Goal: Information Seeking & Learning: Learn about a topic

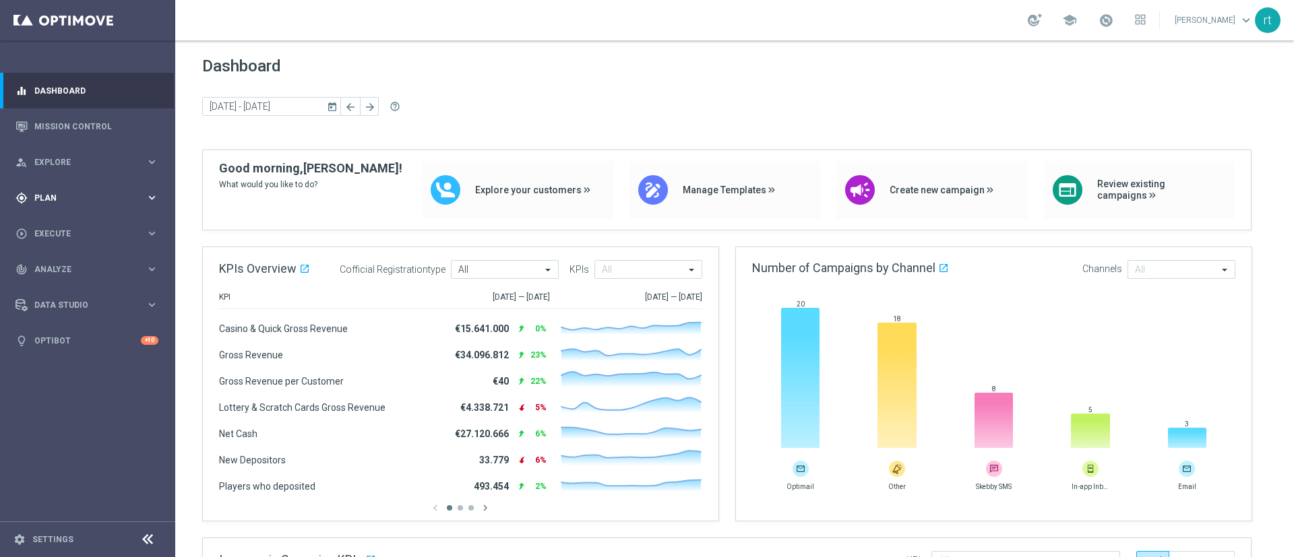
click at [70, 192] on div "gps_fixed Plan" at bounding box center [80, 198] width 130 height 12
click at [67, 221] on link "Target Groups" at bounding box center [87, 225] width 105 height 11
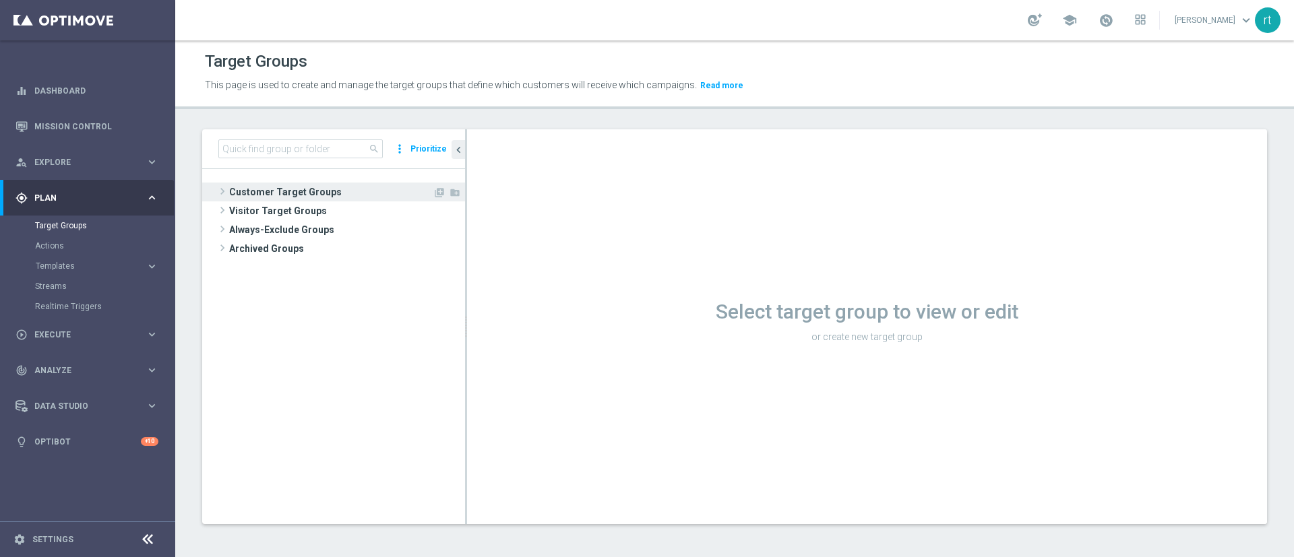
click at [251, 194] on span "Customer Target Groups" at bounding box center [330, 192] width 203 height 19
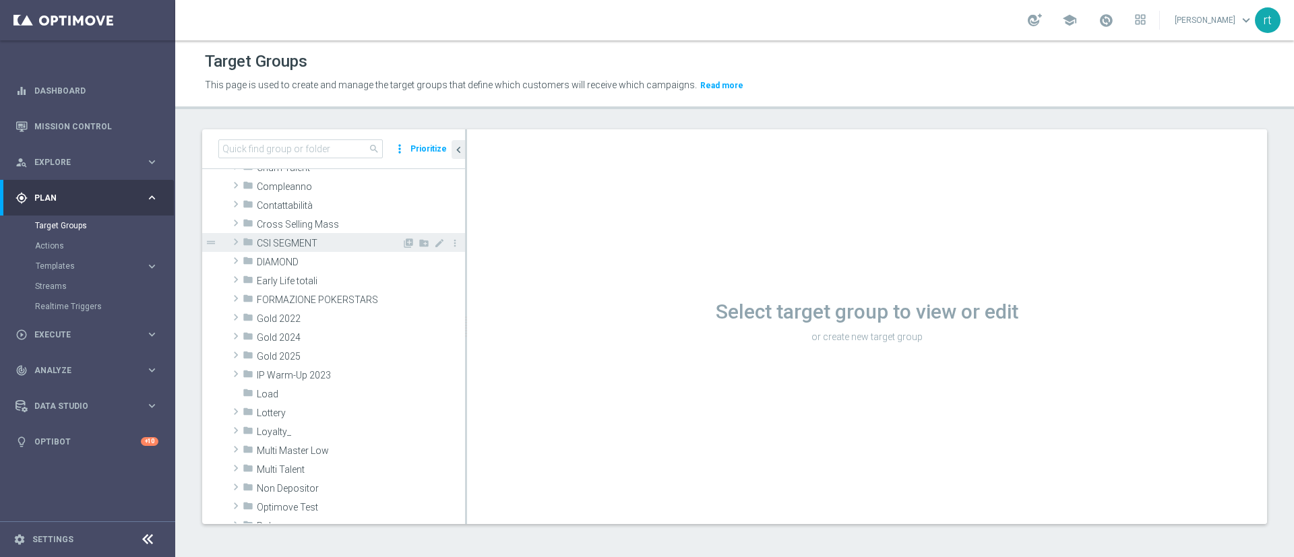
scroll to position [123, 0]
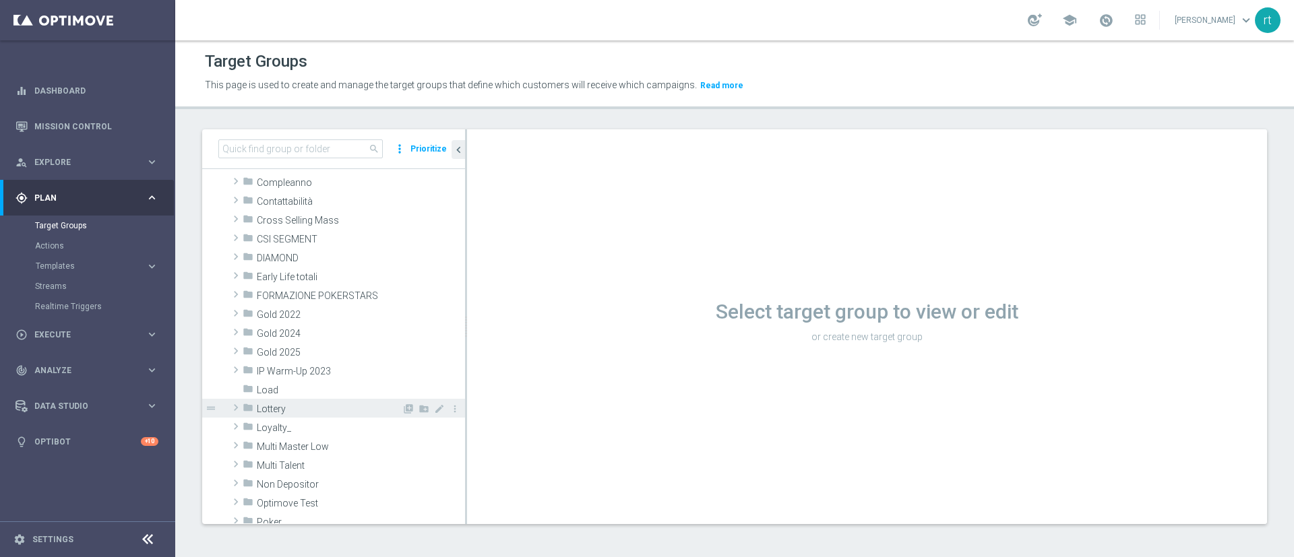
click at [285, 414] on span "Lottery" at bounding box center [329, 409] width 145 height 11
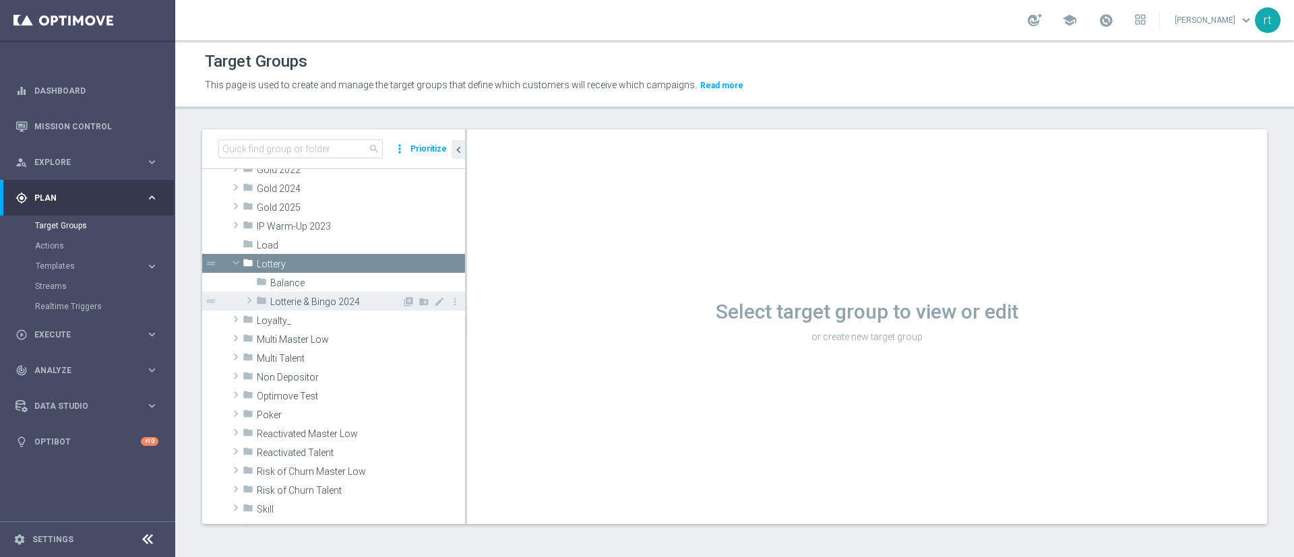
click at [336, 295] on div "folder Lotterie & Bingo 2024" at bounding box center [329, 301] width 146 height 19
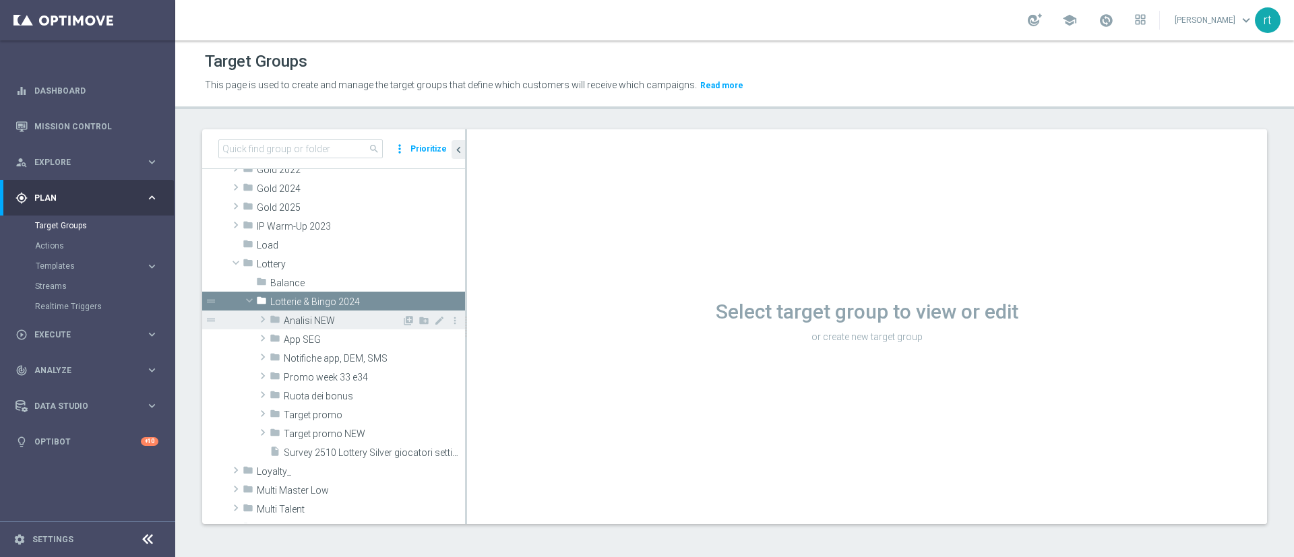
click at [335, 322] on span "Analisi NEW" at bounding box center [343, 320] width 118 height 11
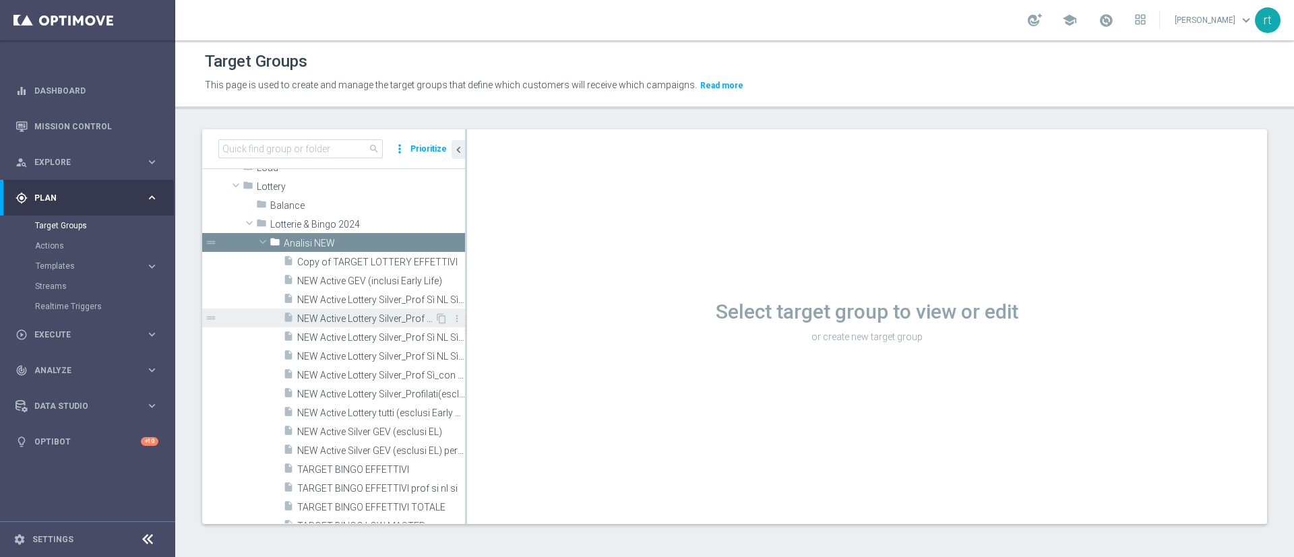
scroll to position [349, 0]
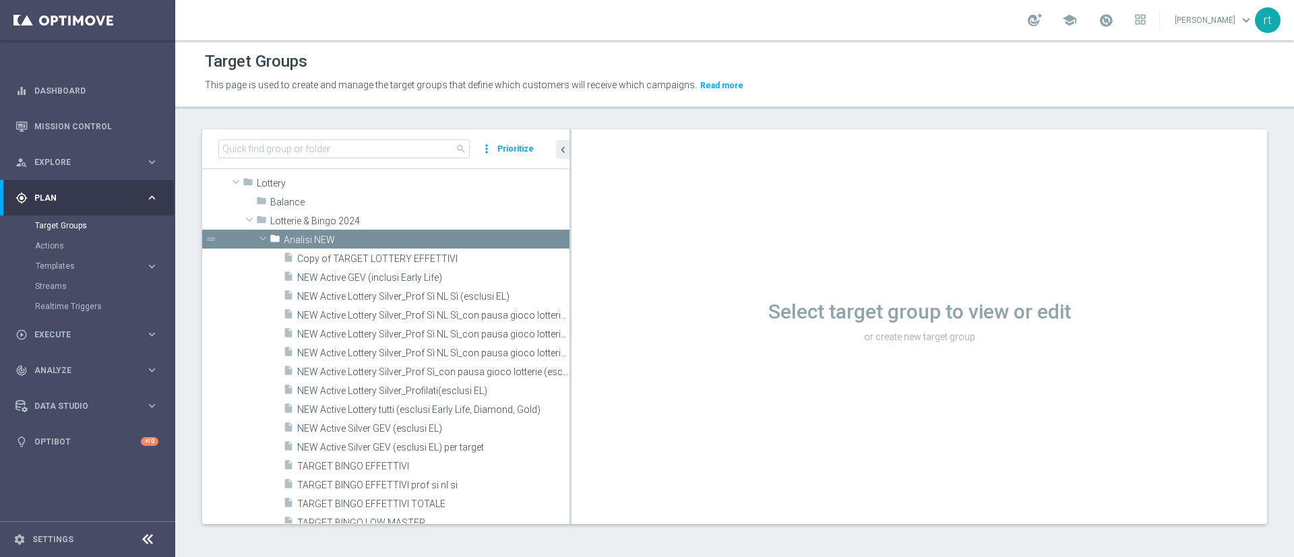
drag, startPoint x: 466, startPoint y: 392, endPoint x: 699, endPoint y: 414, distance: 234.1
click at [699, 414] on as-split "search more_vert Prioritize Customer Target Groups library_add create_new_folder" at bounding box center [734, 326] width 1064 height 395
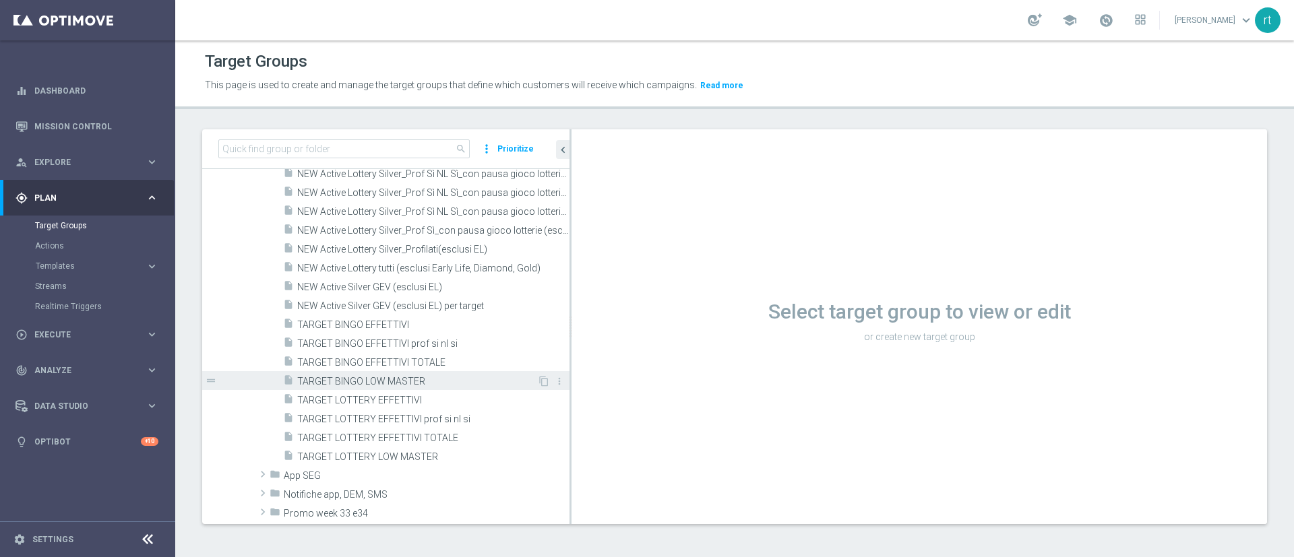
scroll to position [480, 0]
click at [396, 396] on span "TARGET LOTTERY EFFETTIVI" at bounding box center [417, 398] width 240 height 11
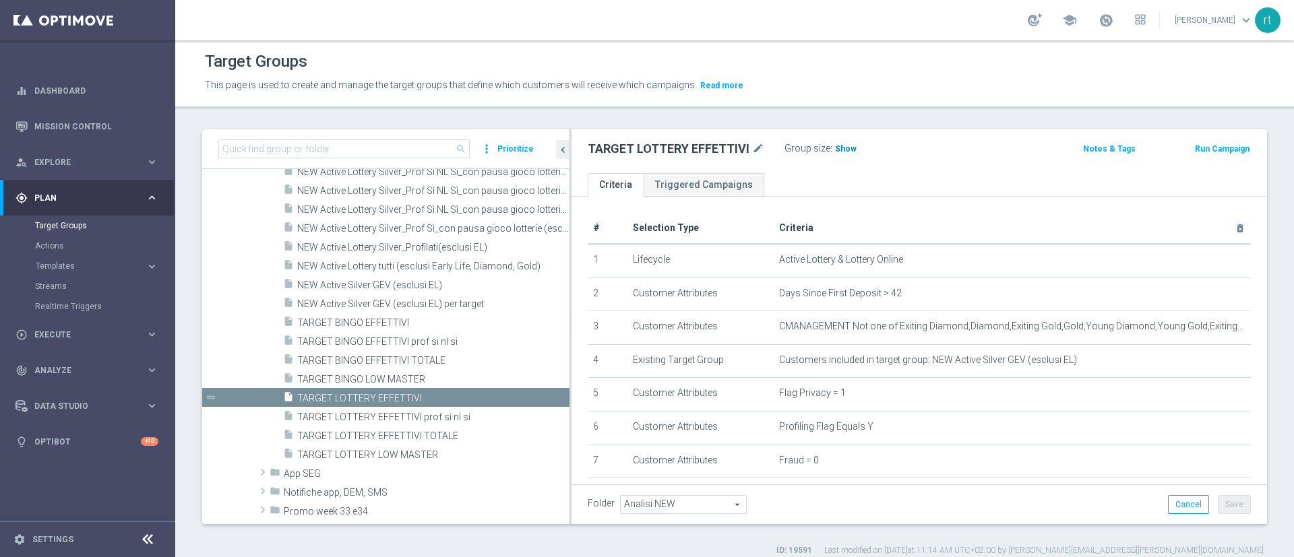
click at [850, 145] on span "Show" at bounding box center [846, 148] width 22 height 9
click at [838, 150] on span "69,495" at bounding box center [849, 150] width 28 height 13
click at [377, 437] on span "TARGET LOTTERY EFFETTIVI TOTALE" at bounding box center [417, 436] width 240 height 11
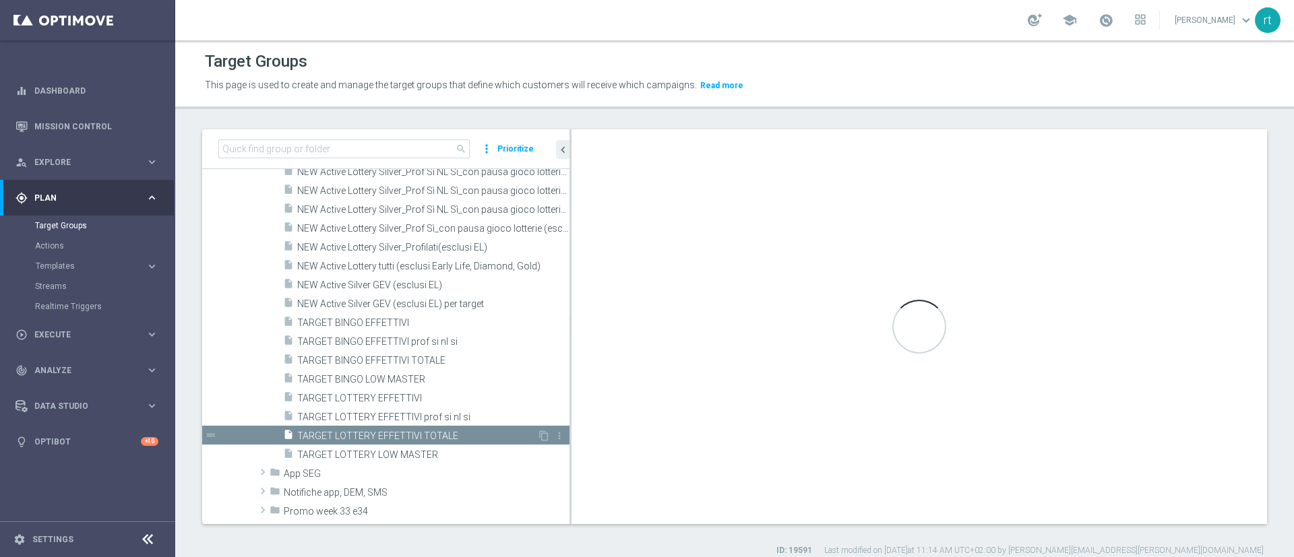
type textarea "(1 and 2 and 3 and 4 and 5 and 6 and 7 and 8 and 12 and 13 and (11 or (9 and 10…"
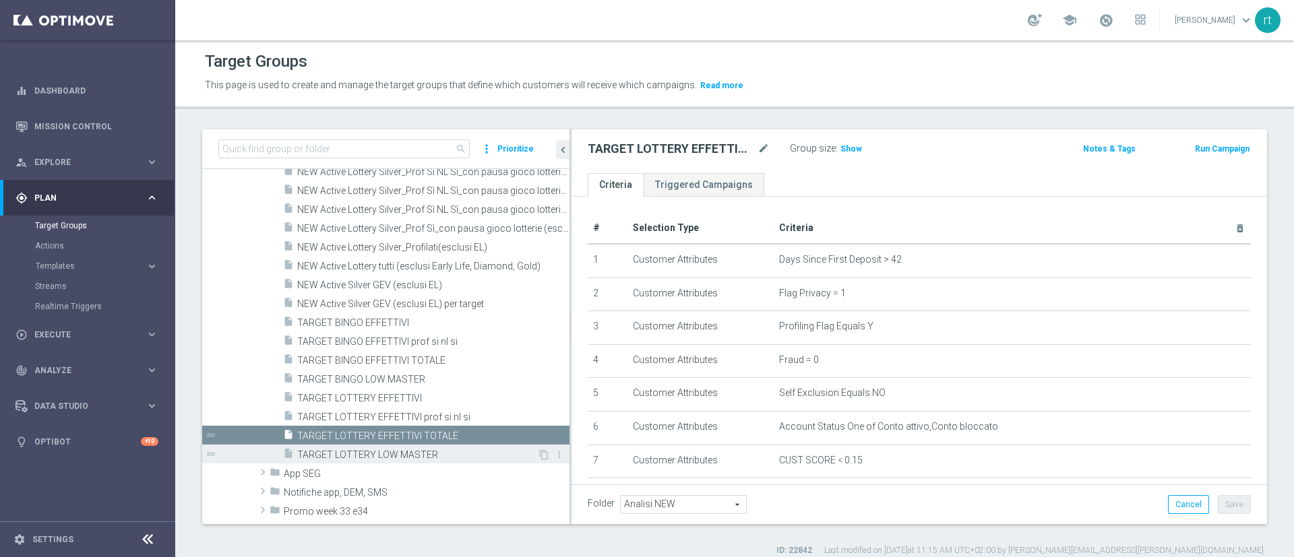
click at [372, 445] on div "insert_drive_file TARGET LOTTERY LOW MASTER" at bounding box center [410, 454] width 254 height 19
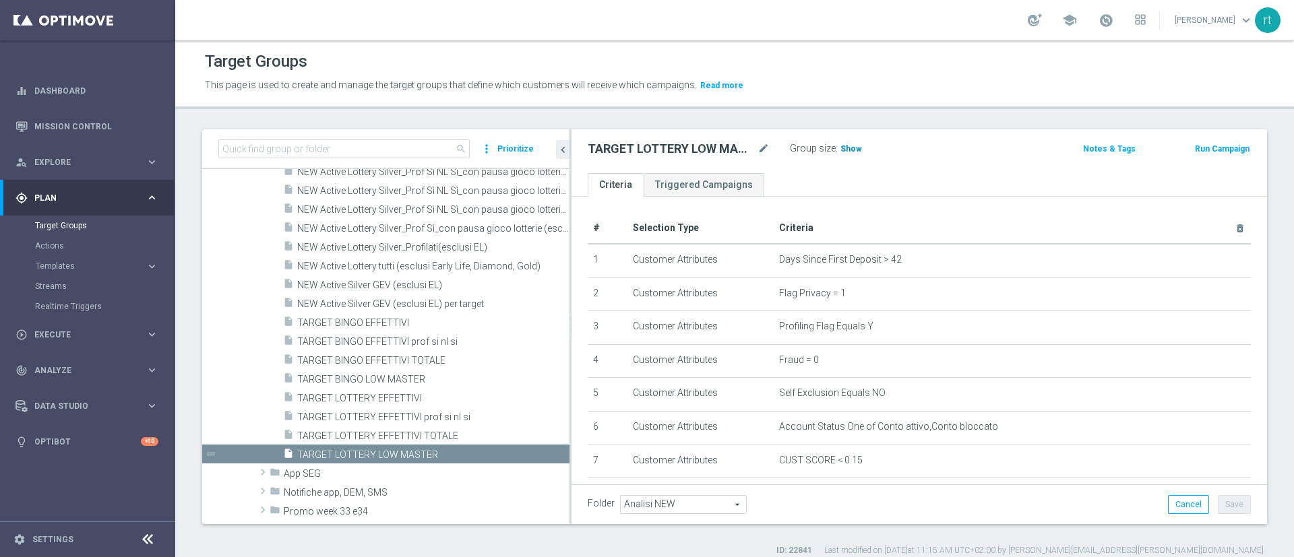
click at [850, 151] on span "Show" at bounding box center [851, 148] width 22 height 9
click at [853, 148] on span "2,323" at bounding box center [853, 150] width 24 height 13
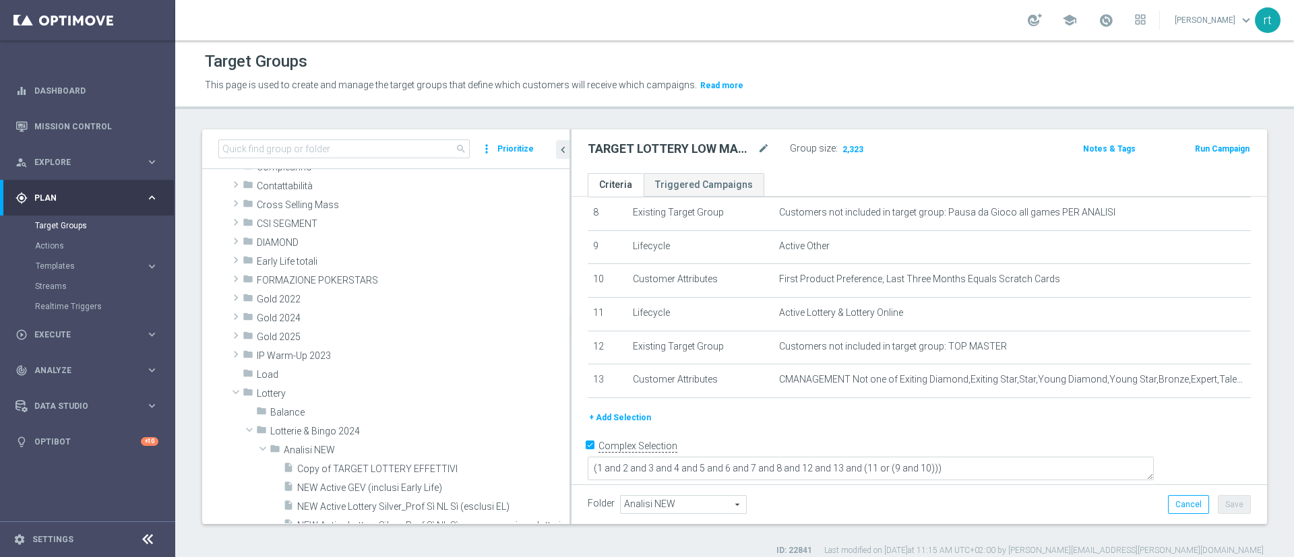
scroll to position [115, 0]
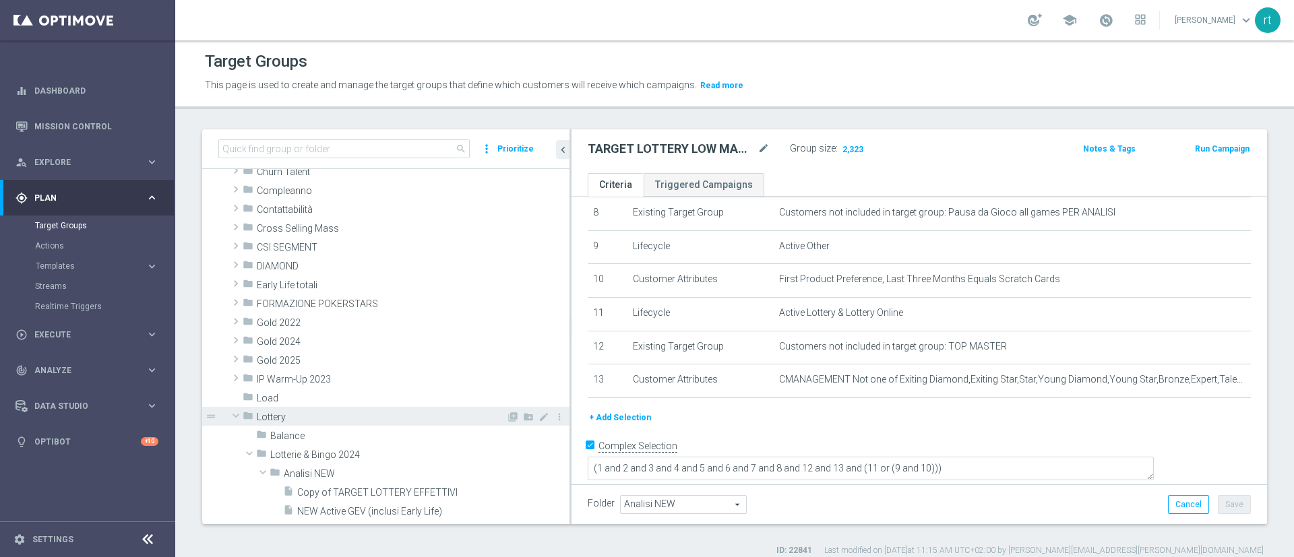
click at [320, 413] on span "Lottery" at bounding box center [381, 417] width 249 height 11
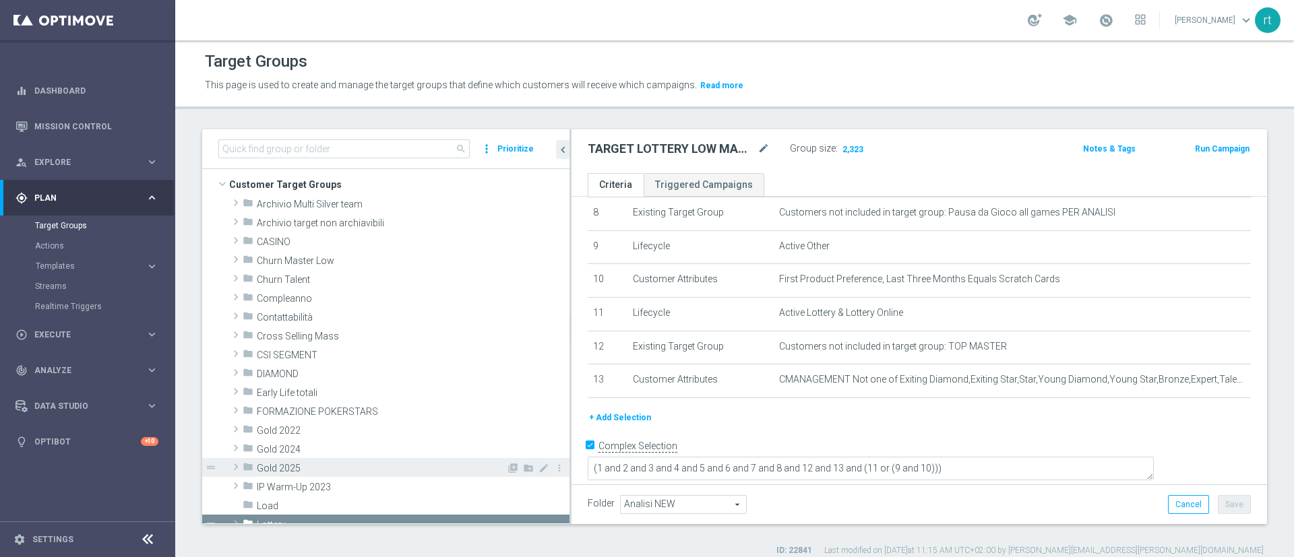
scroll to position [0, 0]
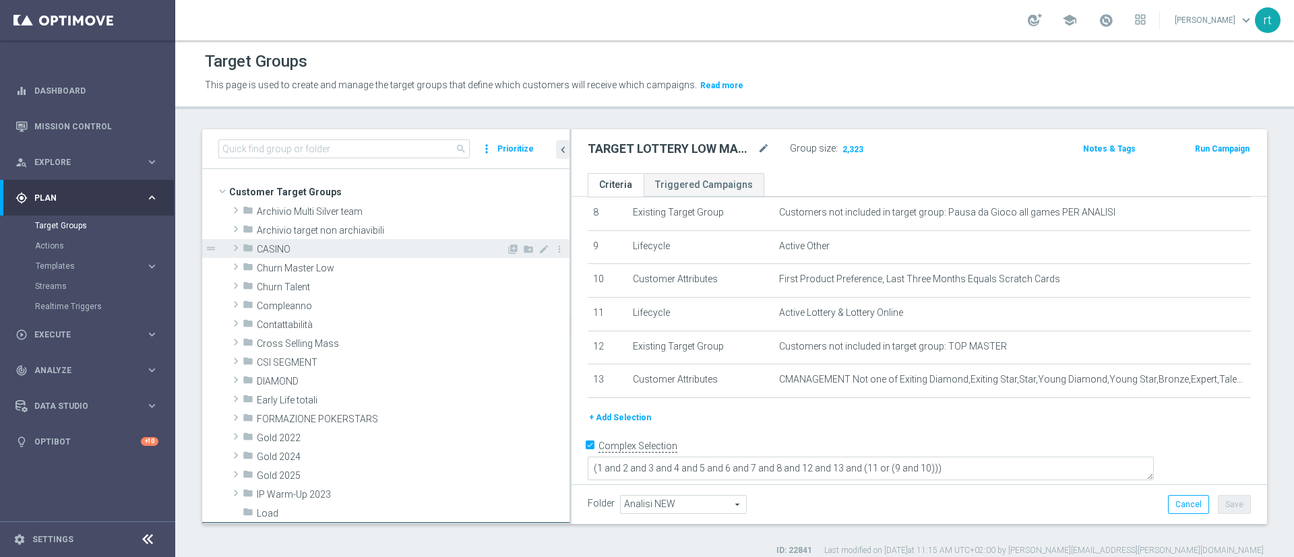
click at [315, 254] on span "CASINO" at bounding box center [381, 249] width 249 height 11
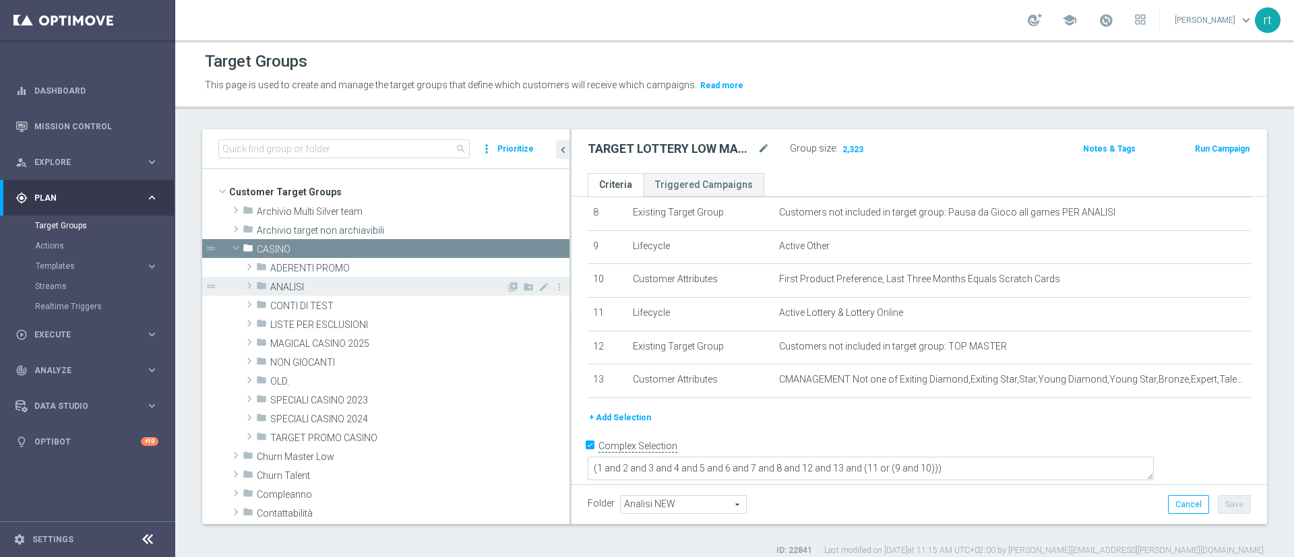
click at [320, 283] on span "ANALISI" at bounding box center [388, 287] width 236 height 11
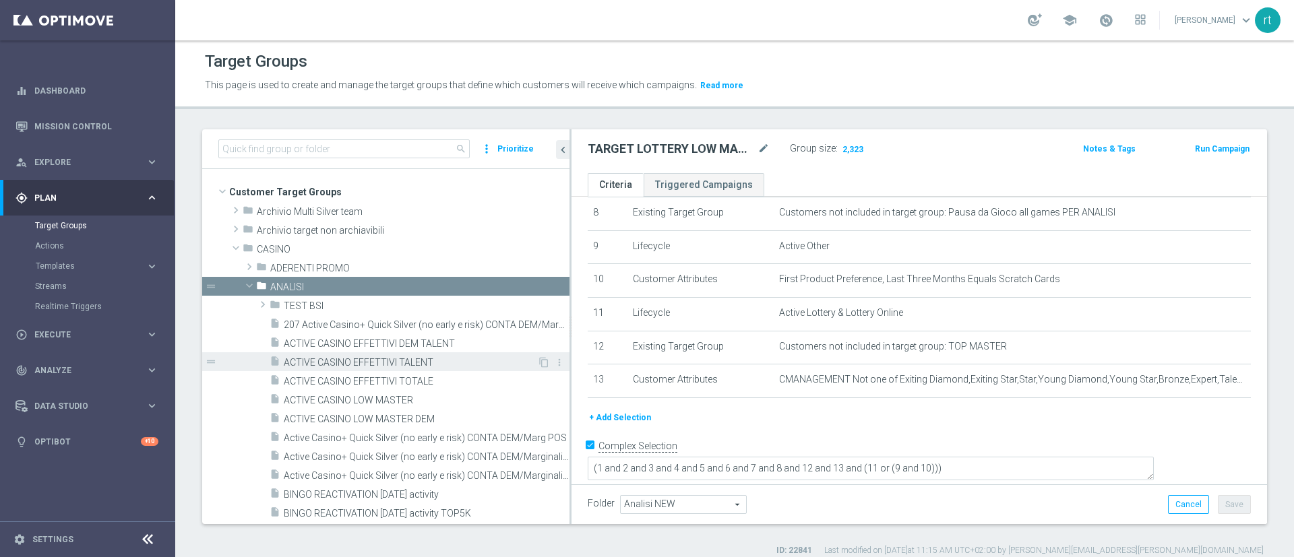
click at [443, 361] on span "ACTIVE CASINO EFFETTIVI TALENT" at bounding box center [410, 362] width 253 height 11
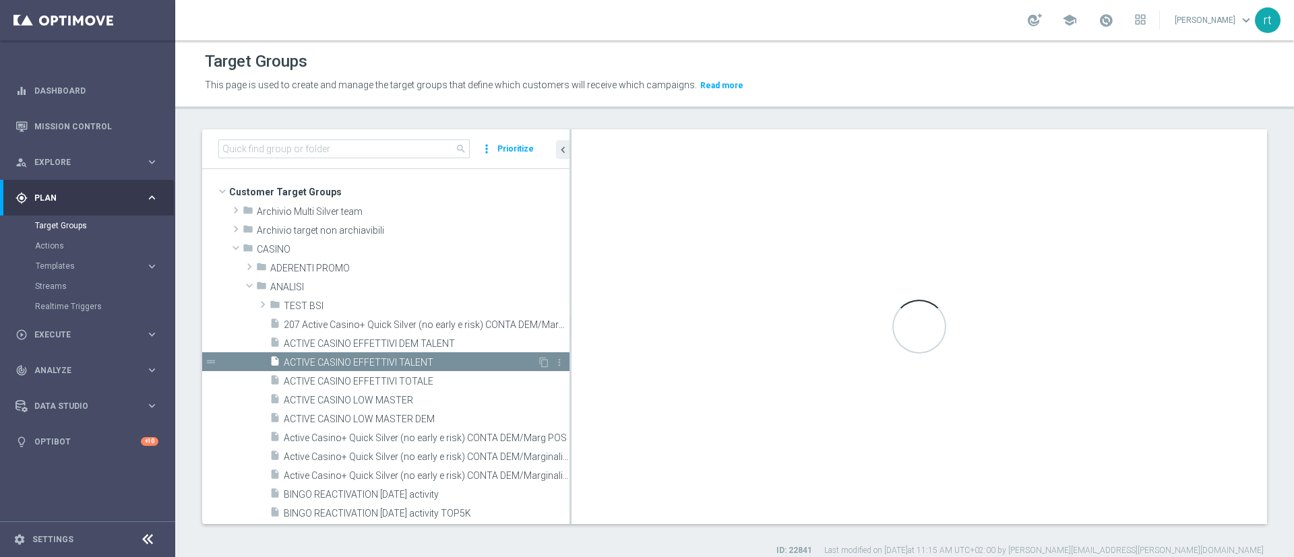
checkbox input "false"
type input "ANALISI"
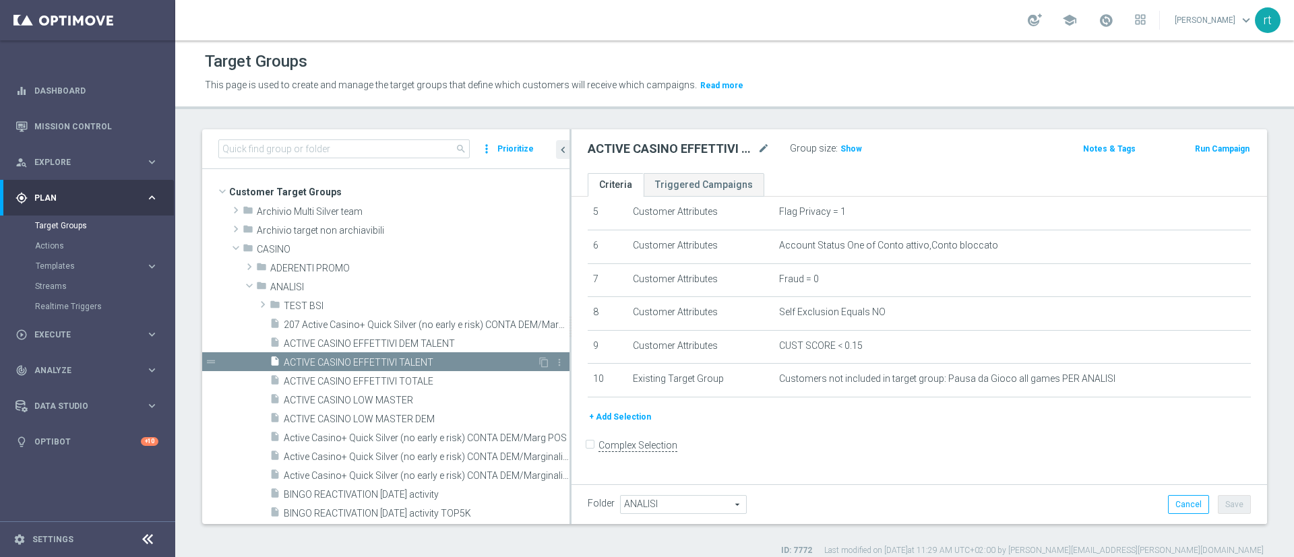
scroll to position [177, 0]
click at [859, 148] on h3 "Show" at bounding box center [851, 148] width 24 height 15
click at [859, 150] on span "50,425" at bounding box center [855, 150] width 28 height 13
click at [412, 390] on div "insert_drive_file ACTIVE CASINO LOW MASTER" at bounding box center [402, 399] width 267 height 19
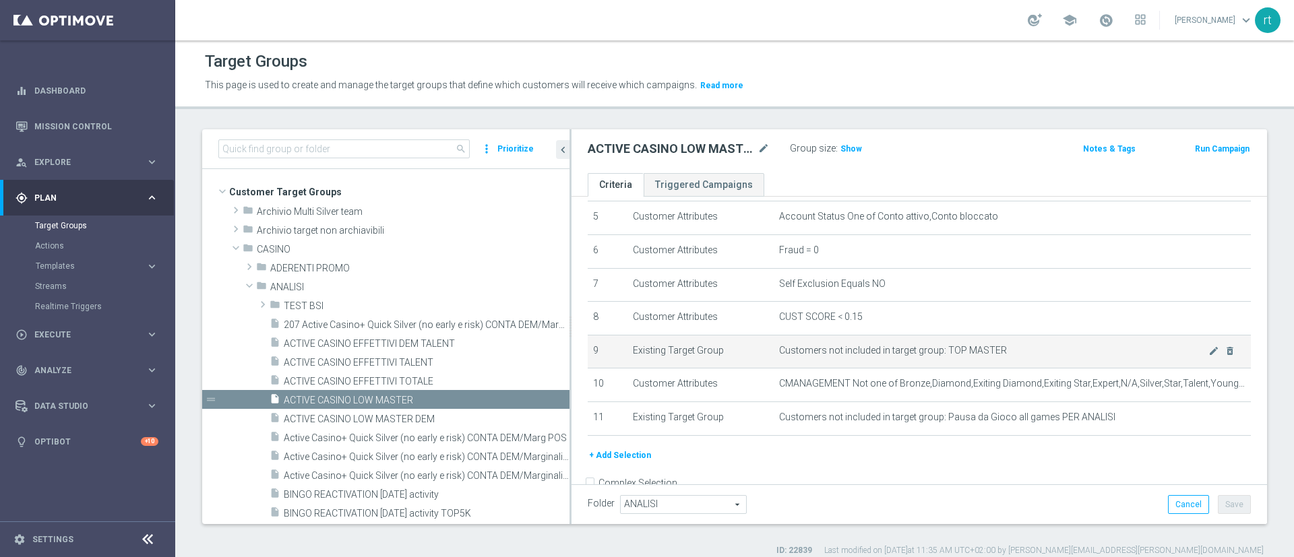
scroll to position [211, 0]
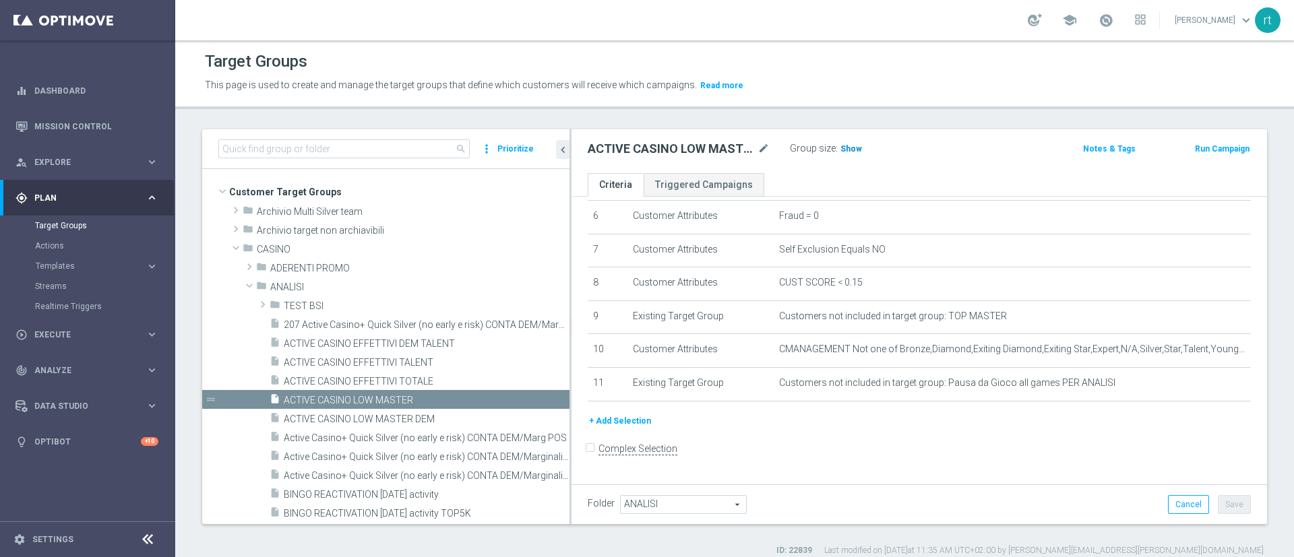
click at [845, 150] on span "Show" at bounding box center [851, 148] width 22 height 9
click at [845, 150] on span "15,994" at bounding box center [855, 150] width 28 height 13
click at [50, 122] on link "Mission Control" at bounding box center [96, 126] width 124 height 36
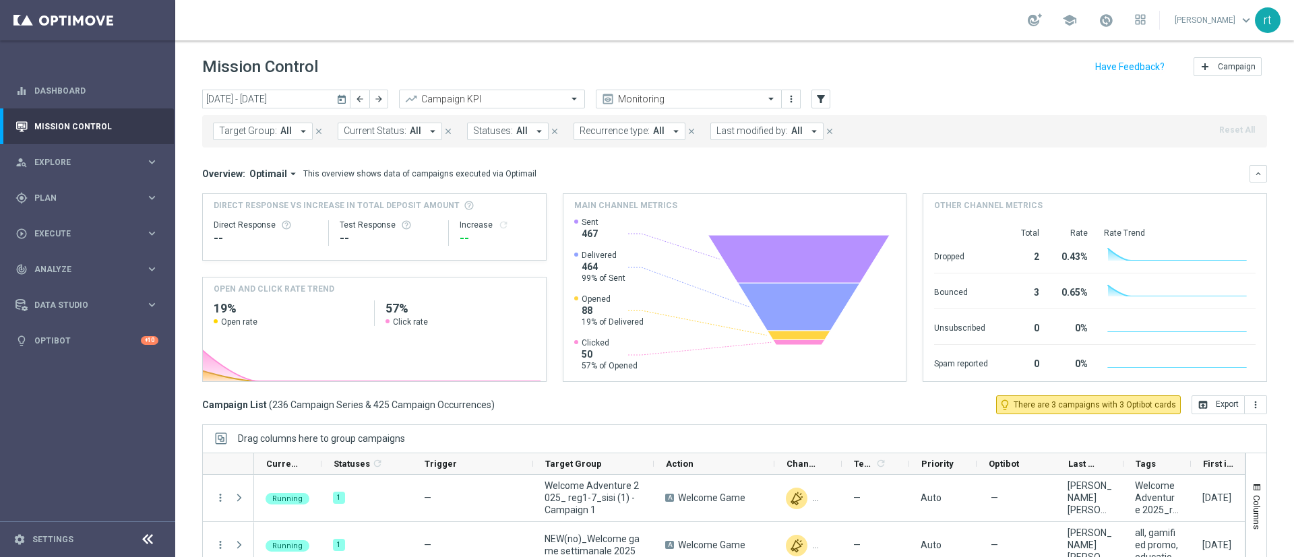
click at [651, 12] on div "school roberto tucci keyboard_arrow_down rt" at bounding box center [734, 20] width 1118 height 40
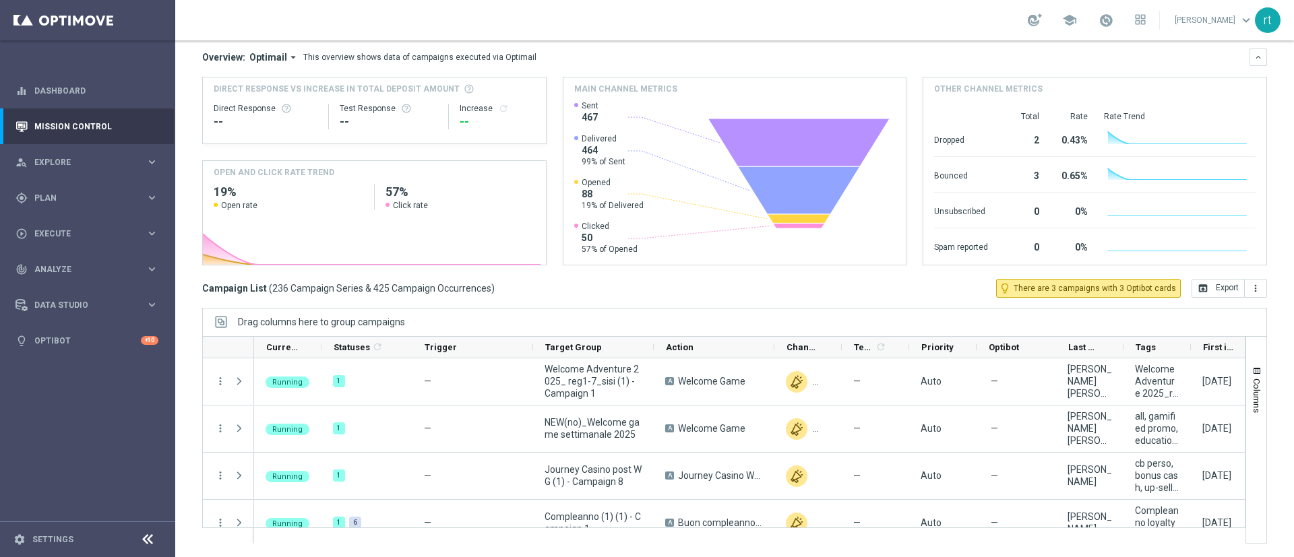
click at [565, 270] on mini-dashboard "Overview: Optimail arrow_drop_down This overview shows data of campaigns execut…" at bounding box center [734, 155] width 1064 height 248
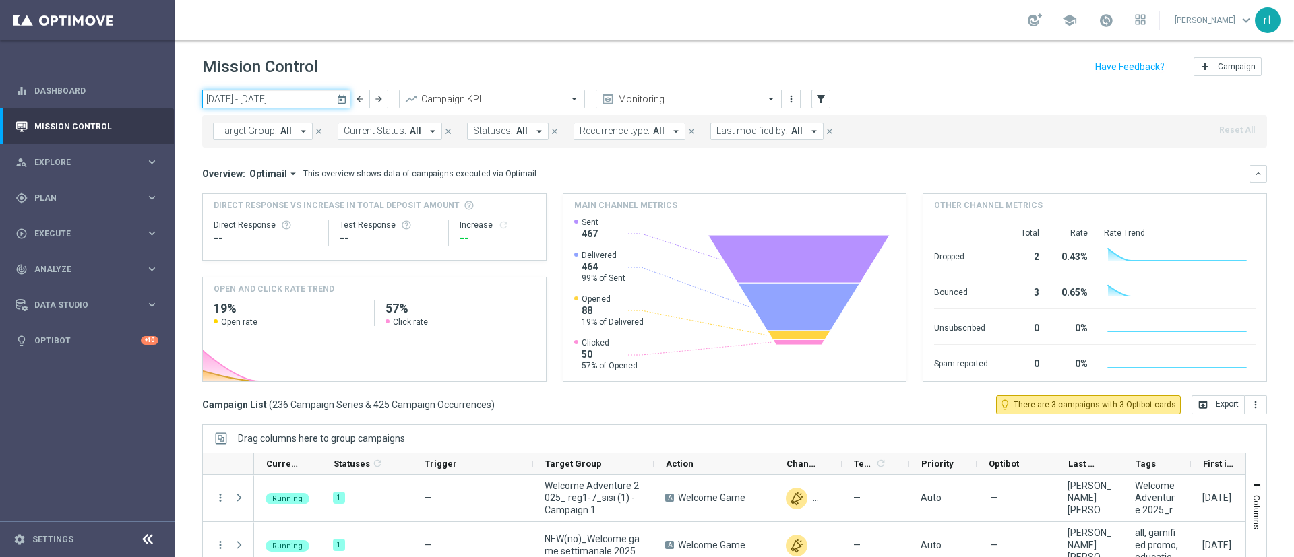
click at [274, 94] on input "13 Oct 2025 - 19 Oct 2025" at bounding box center [276, 99] width 148 height 19
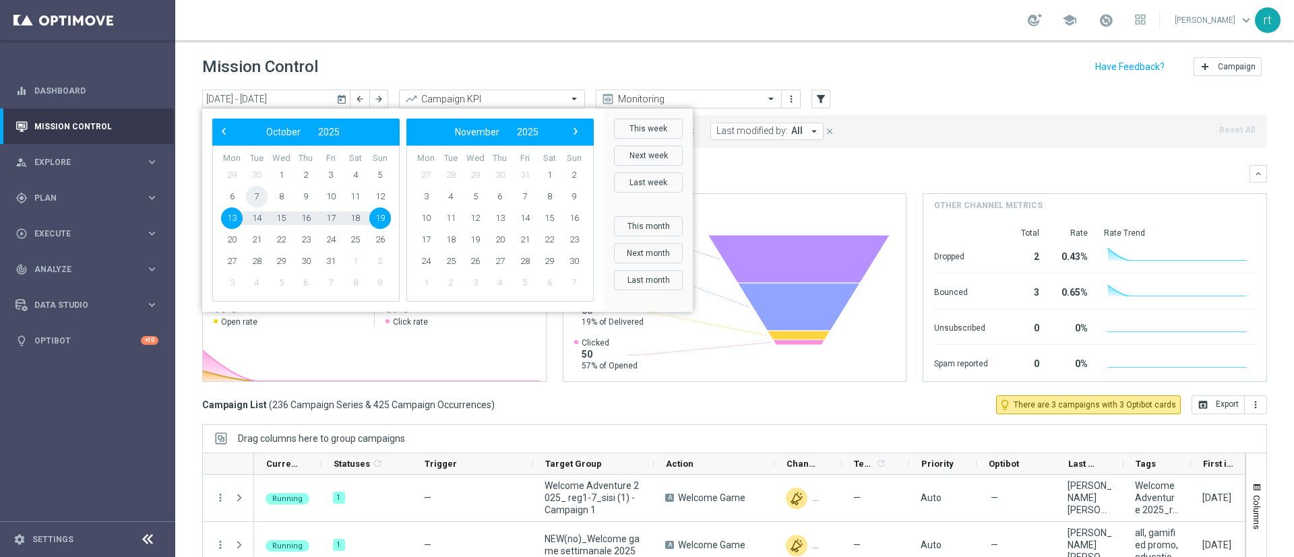
click at [259, 204] on span "7" at bounding box center [257, 197] width 22 height 22
type input "07 Oct 2025 - 07 Oct 2025"
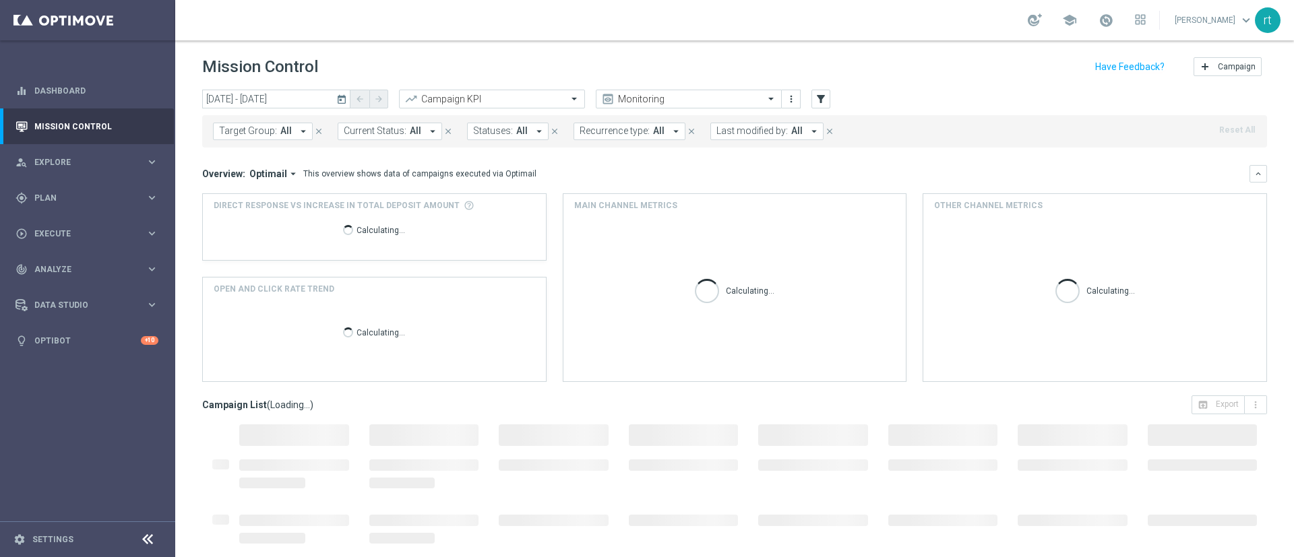
click at [736, 129] on span "Last modified by:" at bounding box center [751, 130] width 71 height 11
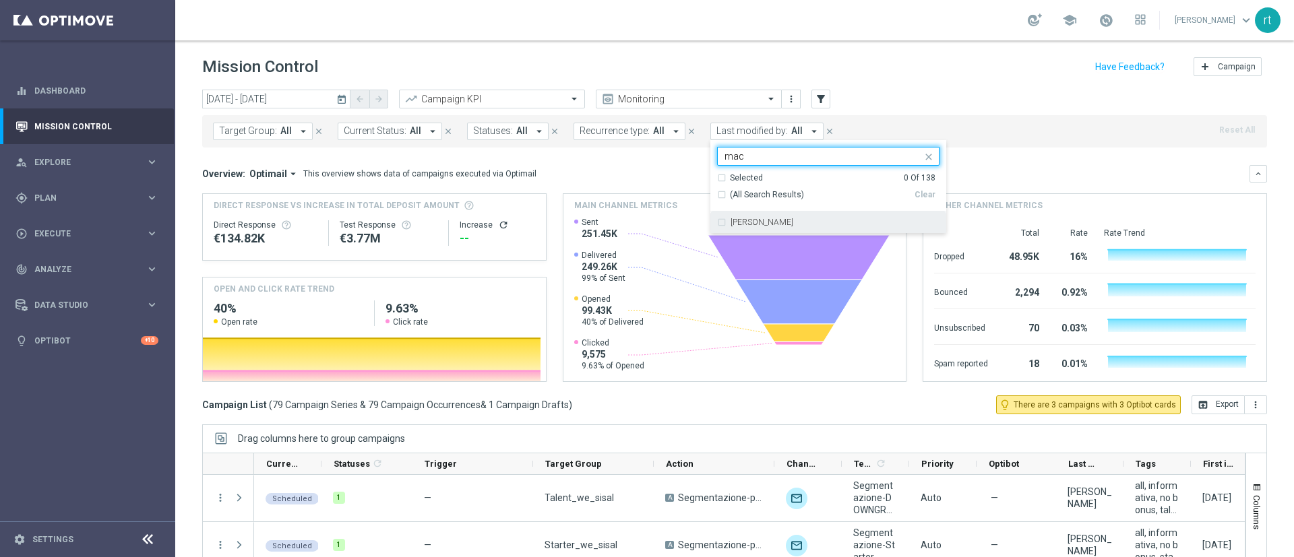
click at [783, 227] on div "marco Maccarrone" at bounding box center [828, 223] width 222 height 22
type input "mac"
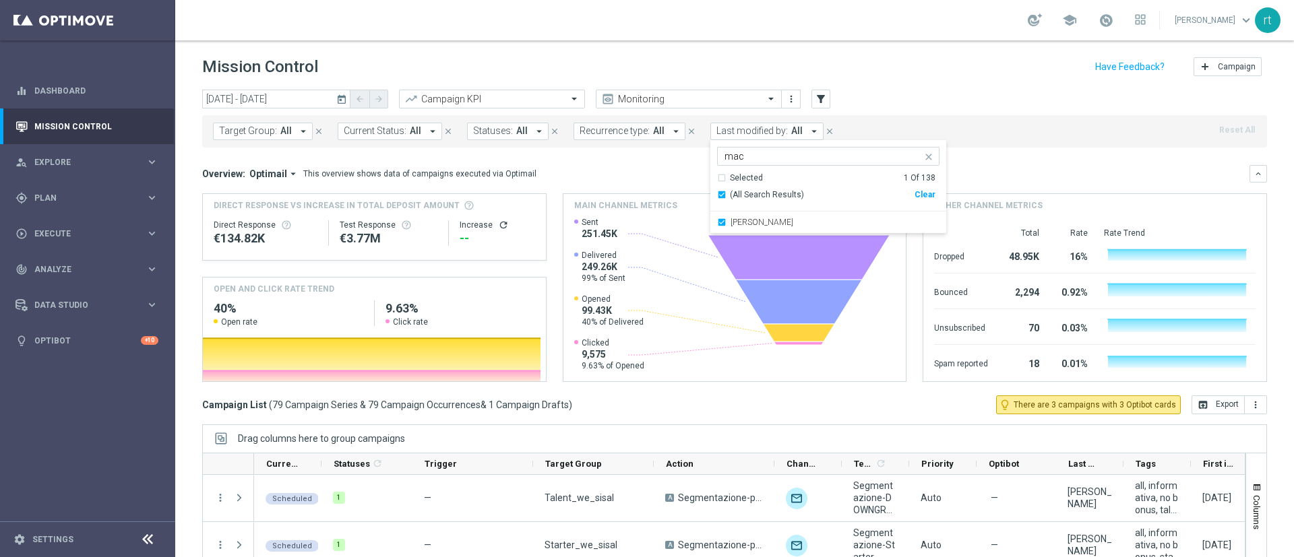
click at [869, 83] on header "Mission Control add Campaign" at bounding box center [734, 64] width 1118 height 49
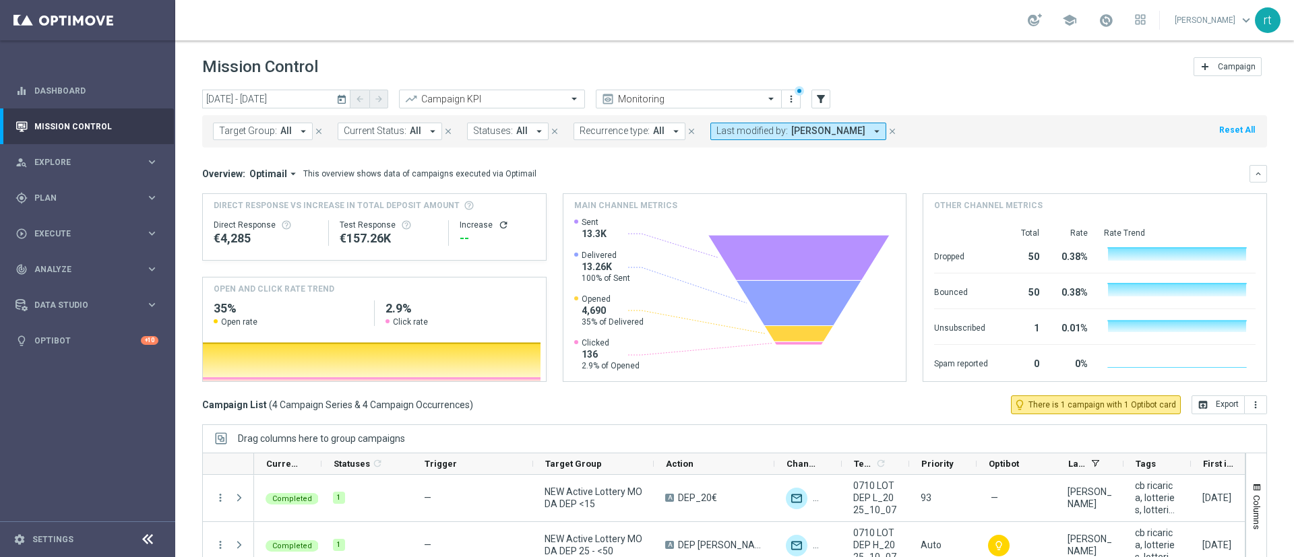
scroll to position [117, 0]
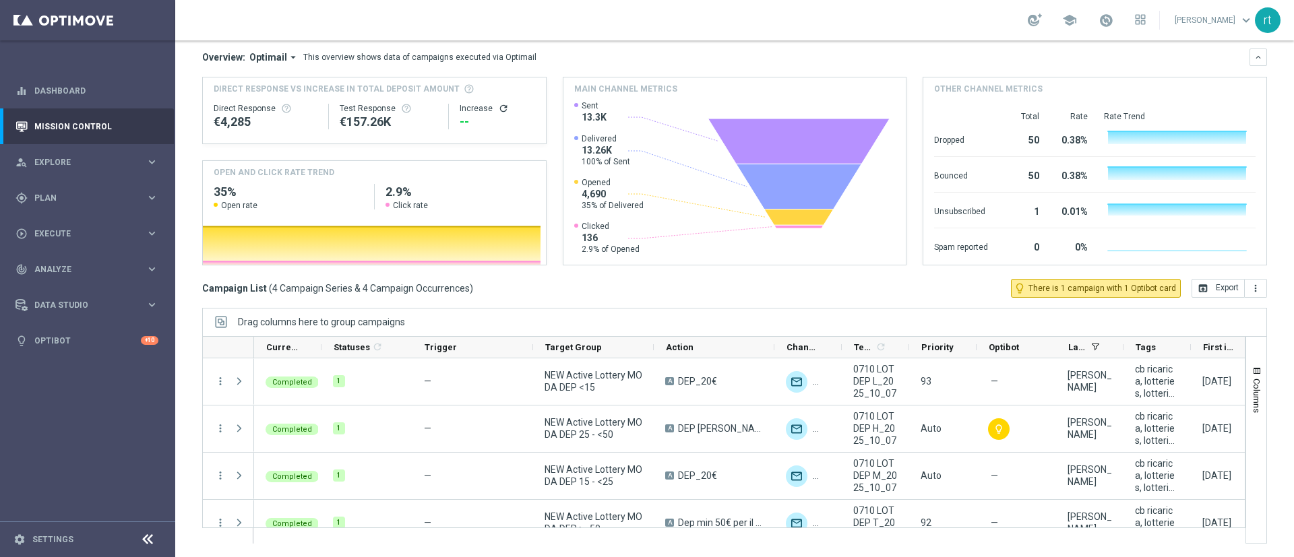
click at [187, 286] on div "today 07 Oct 2025 - 07 Oct 2025 arrow_back arrow_forward Campaign KPI trending_…" at bounding box center [734, 200] width 1118 height 455
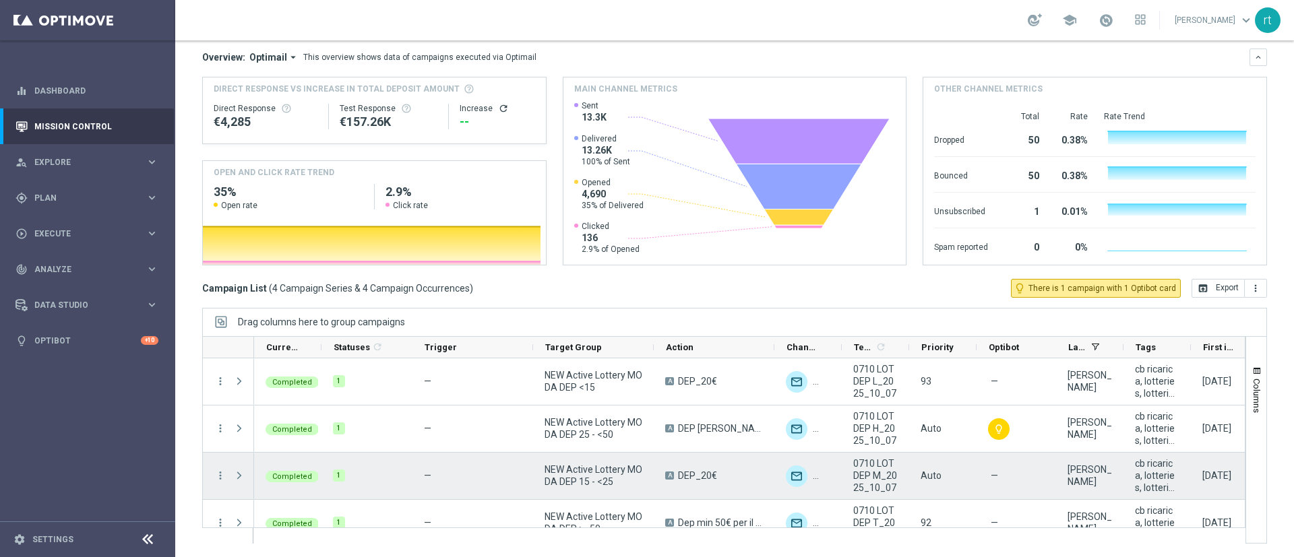
scroll to position [20, 0]
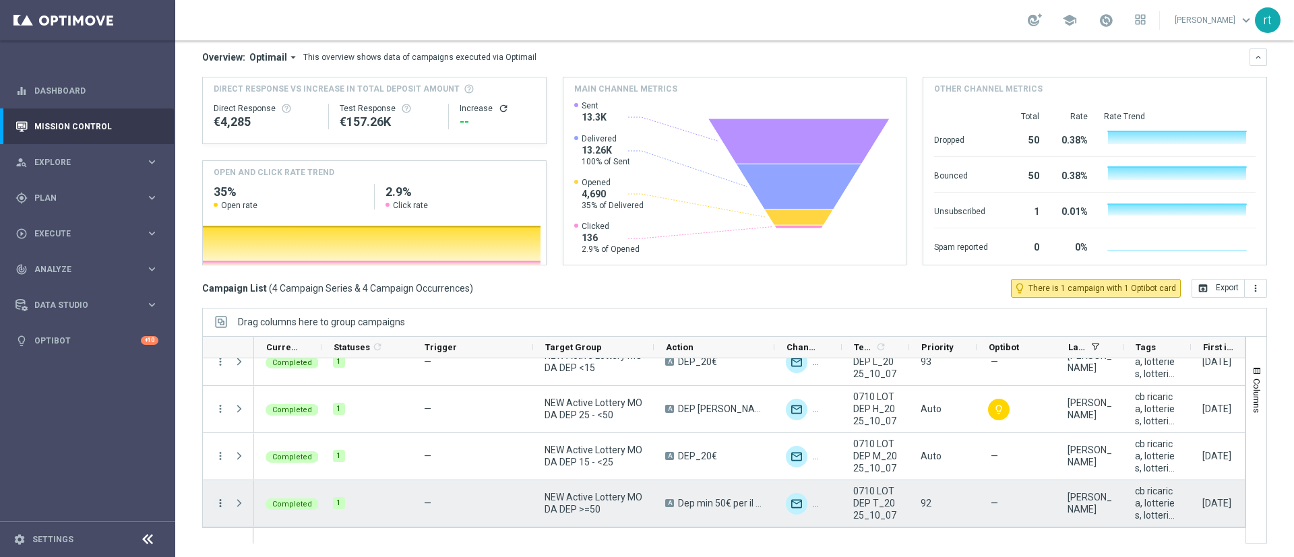
click at [218, 505] on icon "more_vert" at bounding box center [220, 503] width 12 height 12
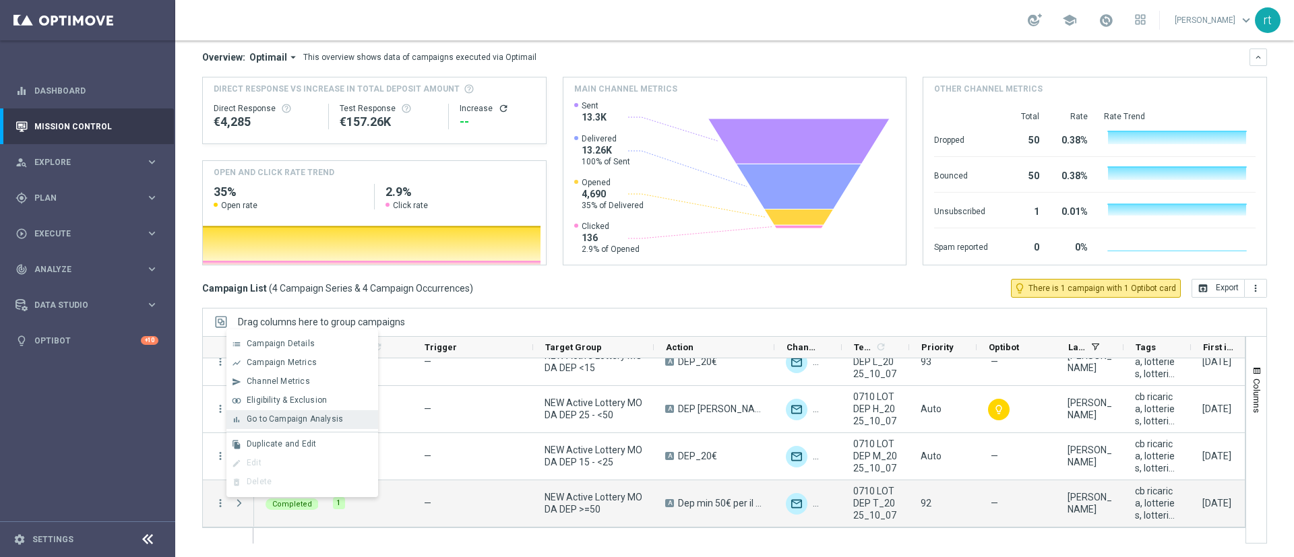
click at [327, 422] on span "Go to Campaign Analysis" at bounding box center [295, 418] width 96 height 9
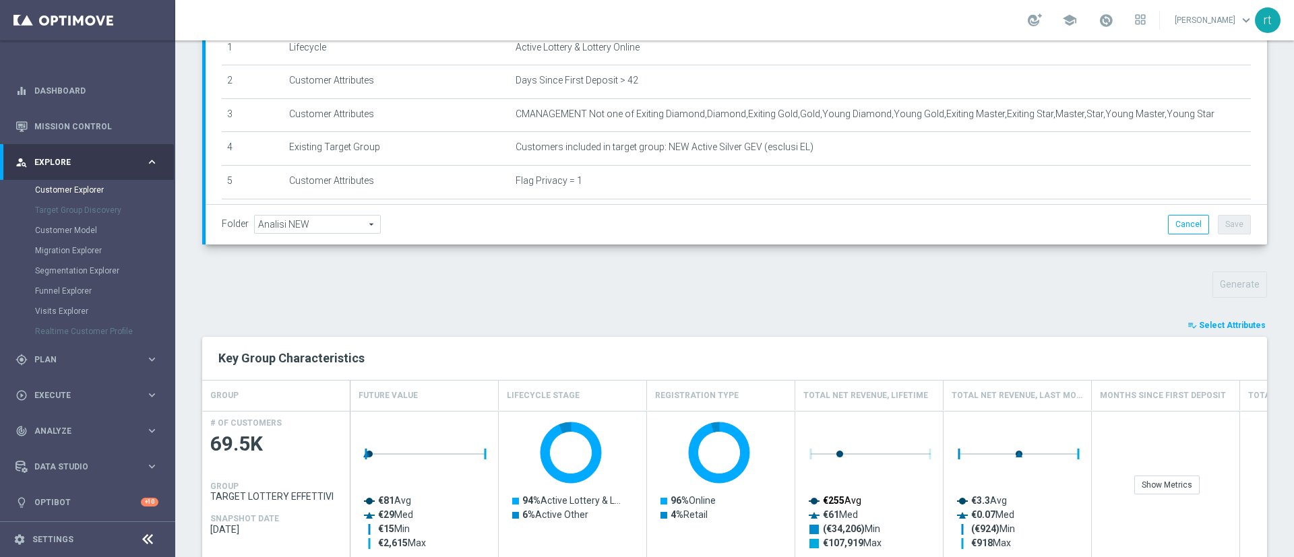
scroll to position [422, 0]
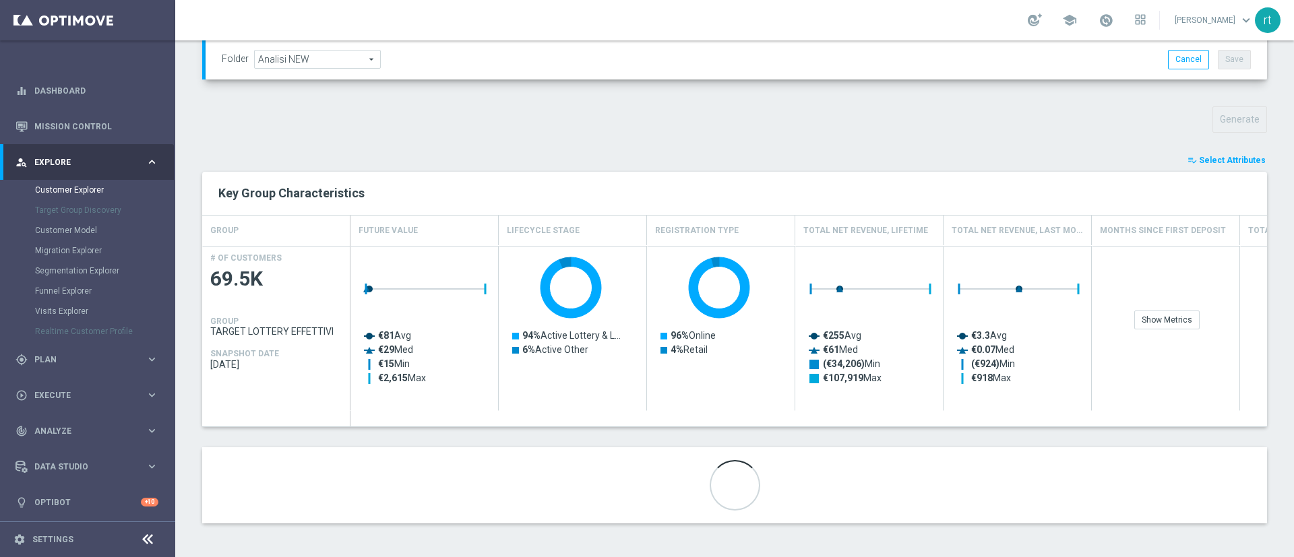
click at [1190, 168] on div "playlist_add_check Select Attributes Key Group Characteristics GROUP Future Val…" at bounding box center [734, 338] width 1064 height 371
click at [1204, 162] on span "Select Attributes" at bounding box center [1232, 160] width 67 height 9
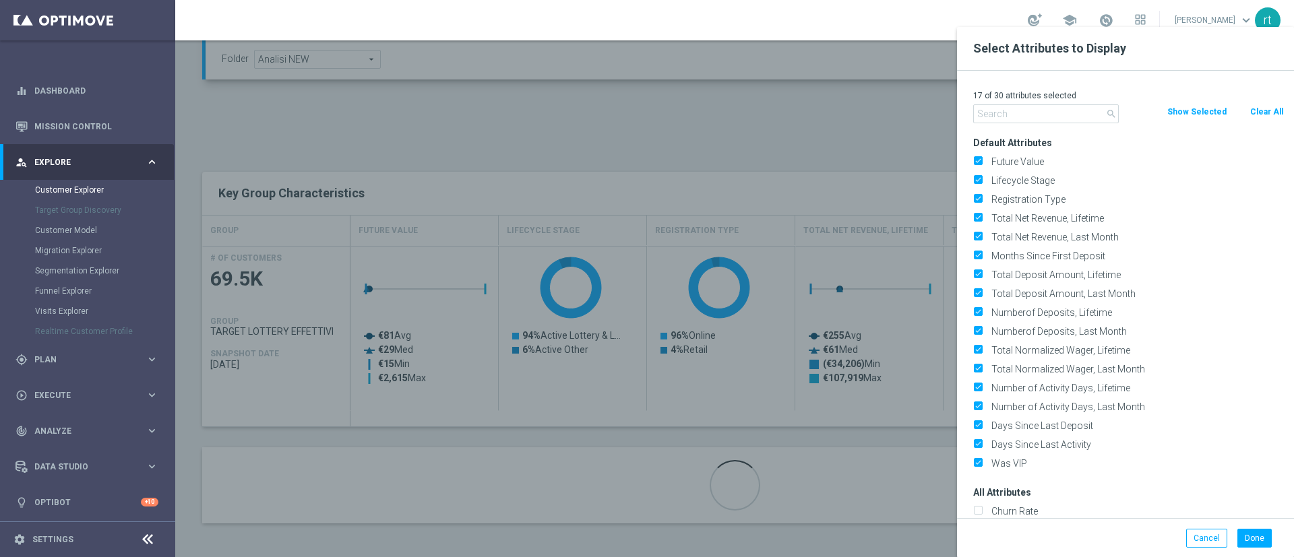
click at [1261, 117] on button "Clear All" at bounding box center [1266, 111] width 36 height 15
checkbox input "false"
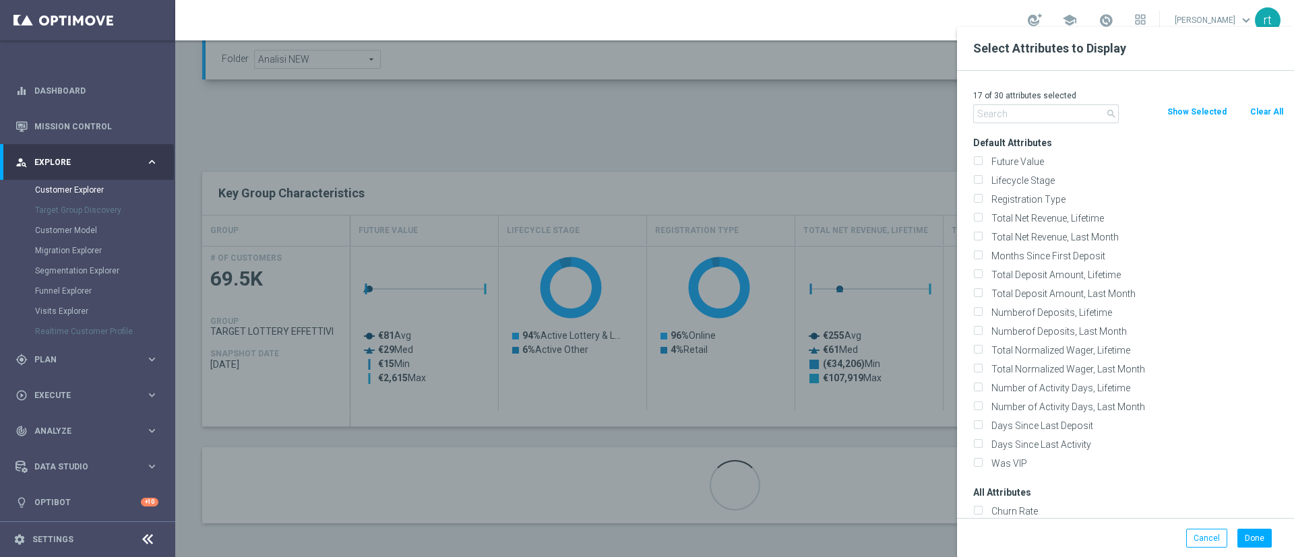
checkbox input "false"
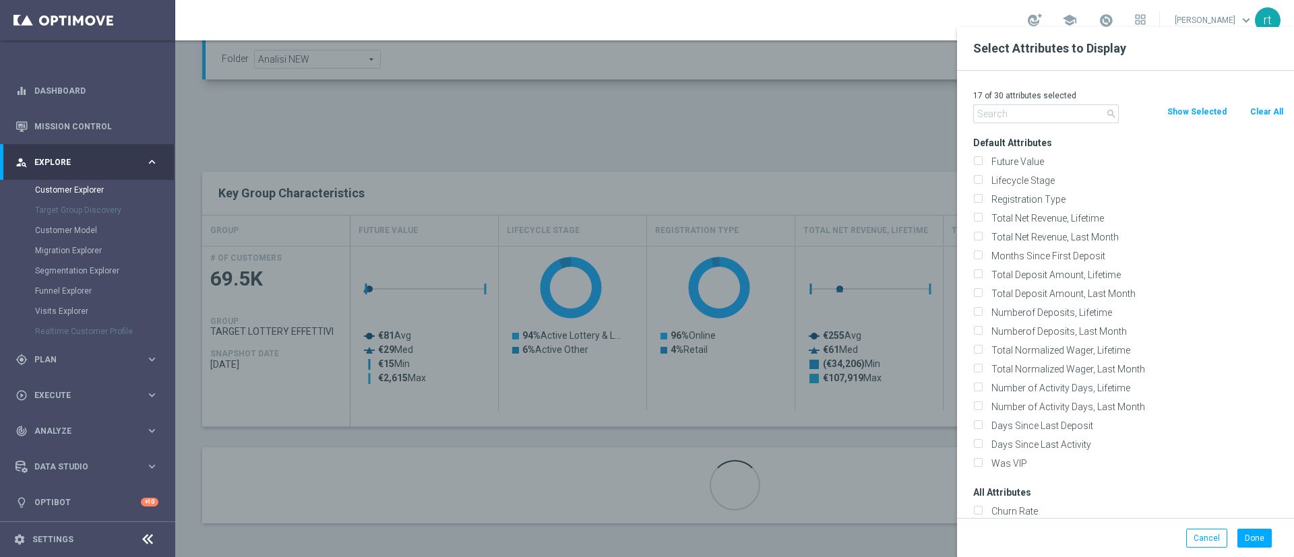
checkbox input "false"
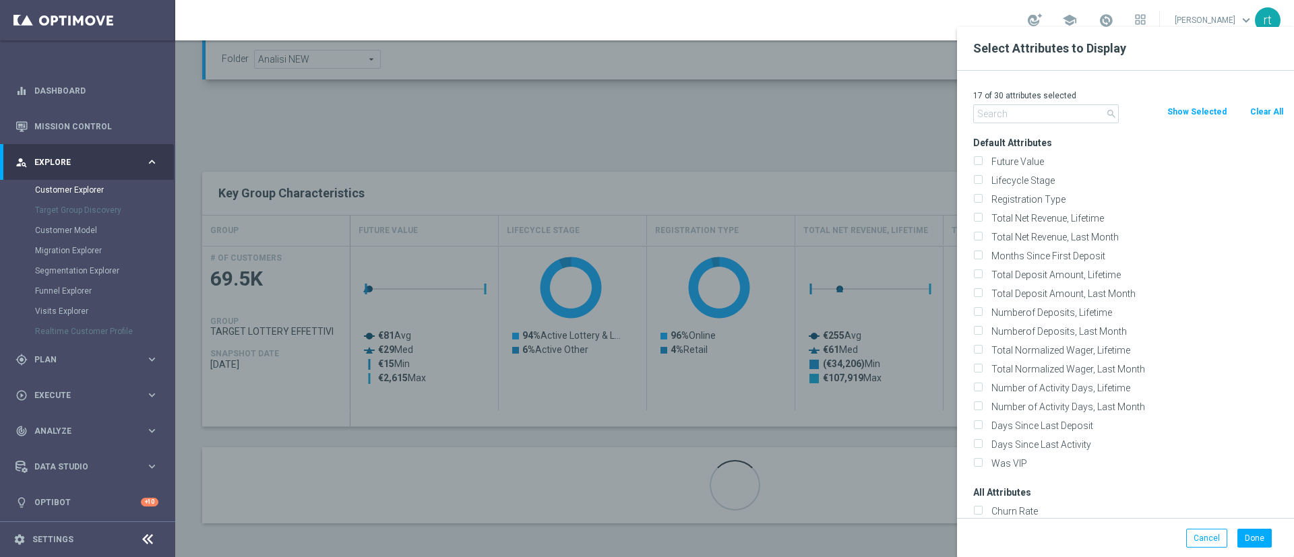
checkbox input "false"
click at [1031, 176] on label "Lifecycle Stage" at bounding box center [1134, 180] width 297 height 12
click at [982, 178] on input "Lifecycle Stage" at bounding box center [977, 182] width 9 height 9
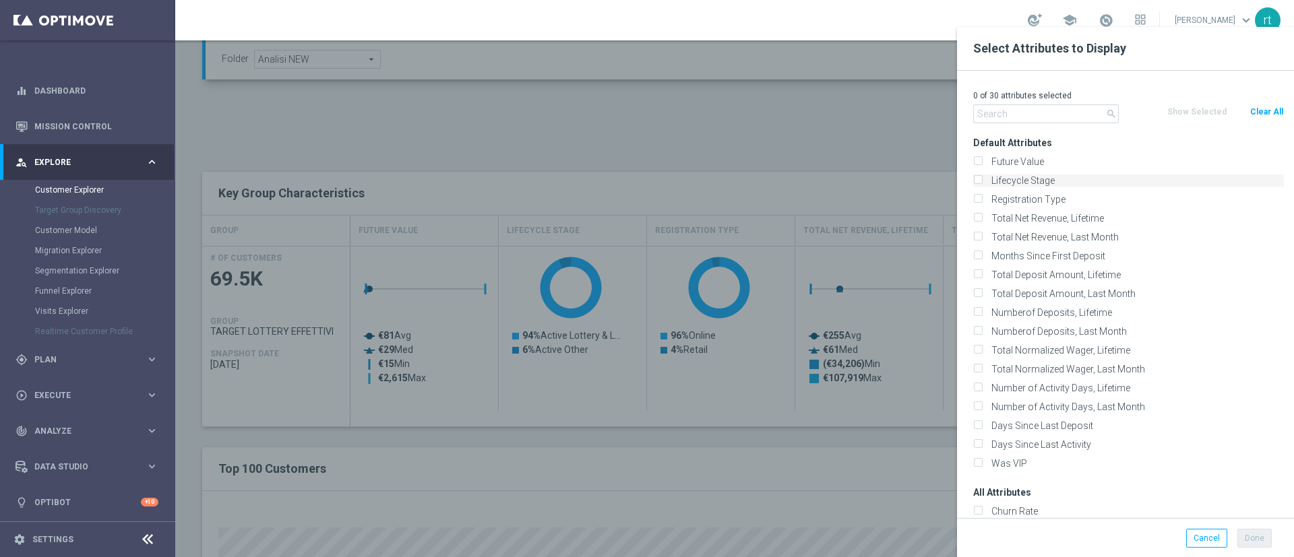
checkbox input "true"
click at [998, 109] on input "text" at bounding box center [1046, 113] width 146 height 19
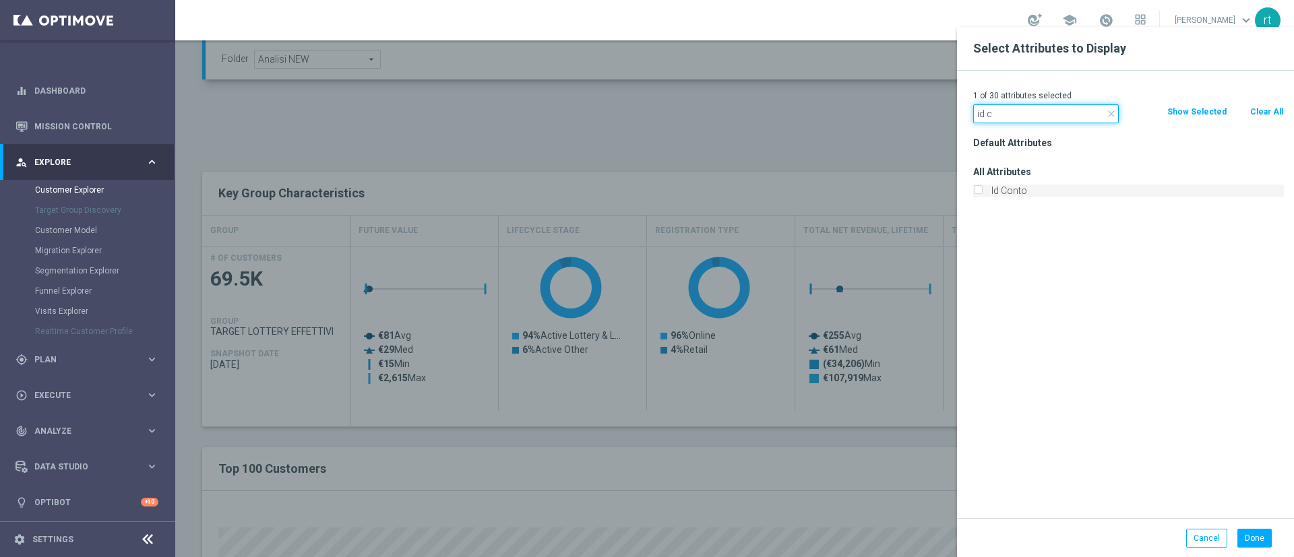
type input "id c"
click at [1014, 187] on label "Id Conto" at bounding box center [1134, 191] width 297 height 12
click at [982, 188] on input "Id Conto" at bounding box center [977, 192] width 9 height 9
checkbox input "true"
click at [1243, 540] on button "Done" at bounding box center [1254, 538] width 34 height 19
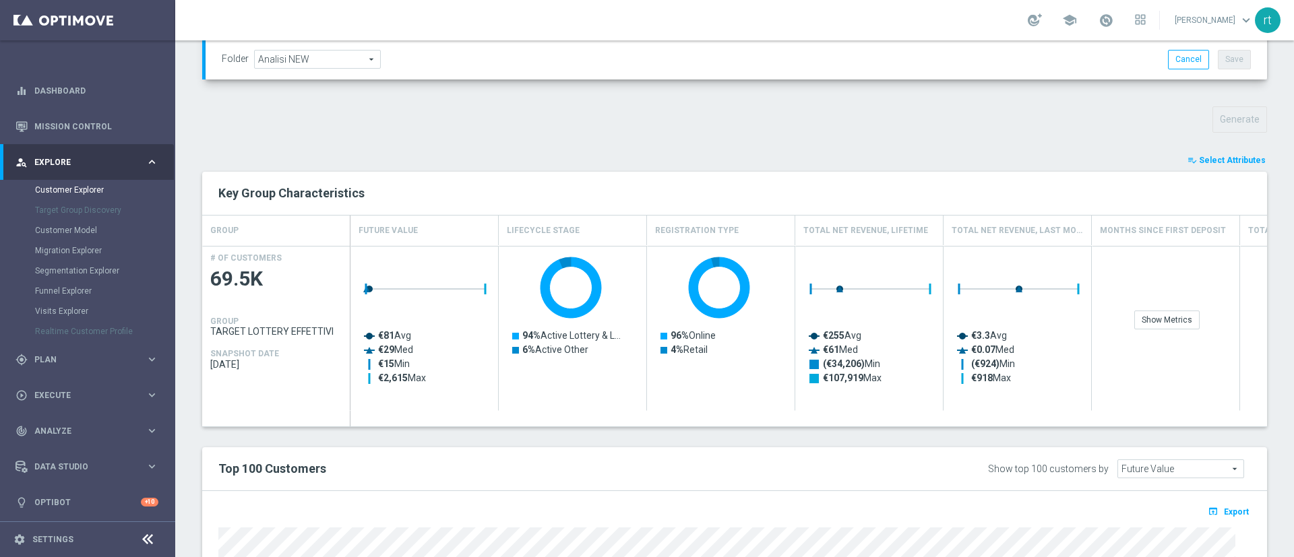
type input "Search"
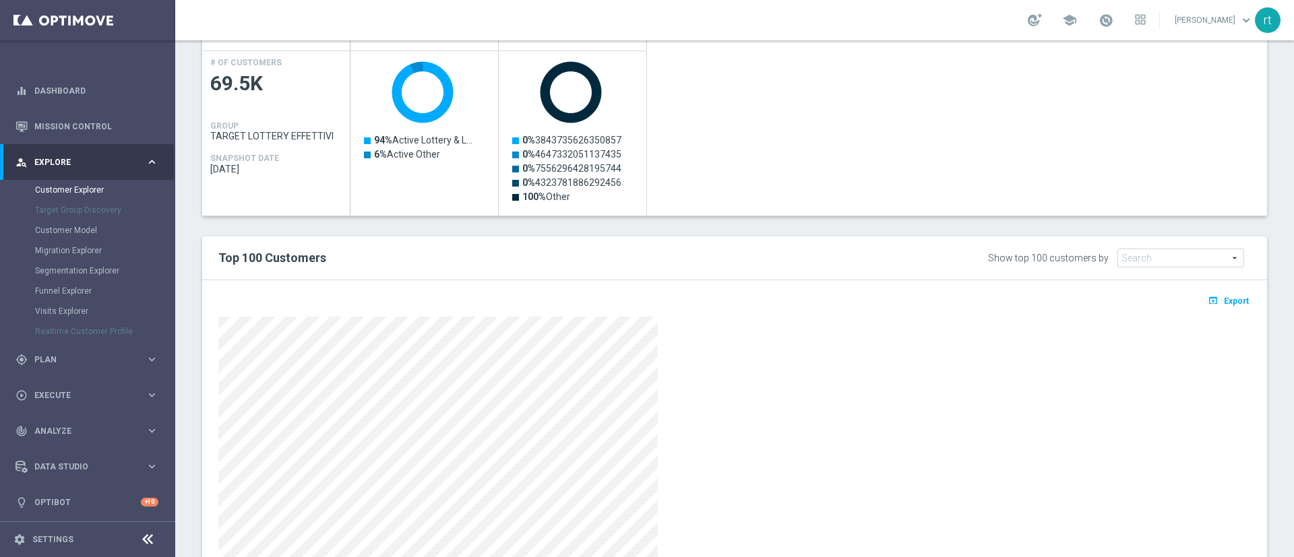
scroll to position [618, 0]
click at [1232, 301] on span "Export" at bounding box center [1235, 300] width 25 height 9
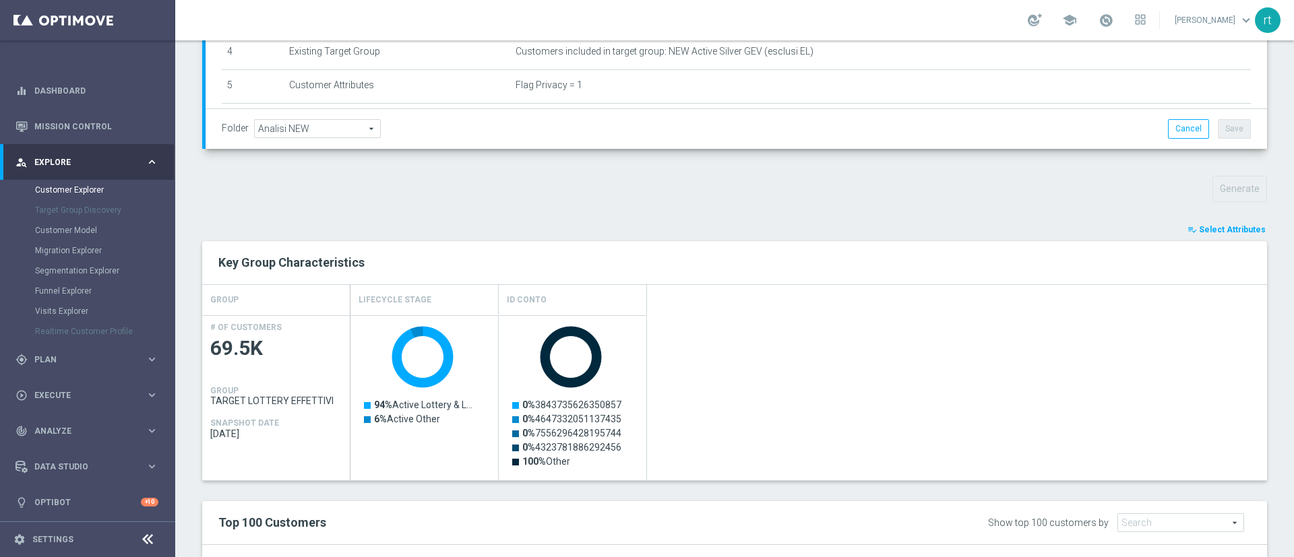
scroll to position [346, 0]
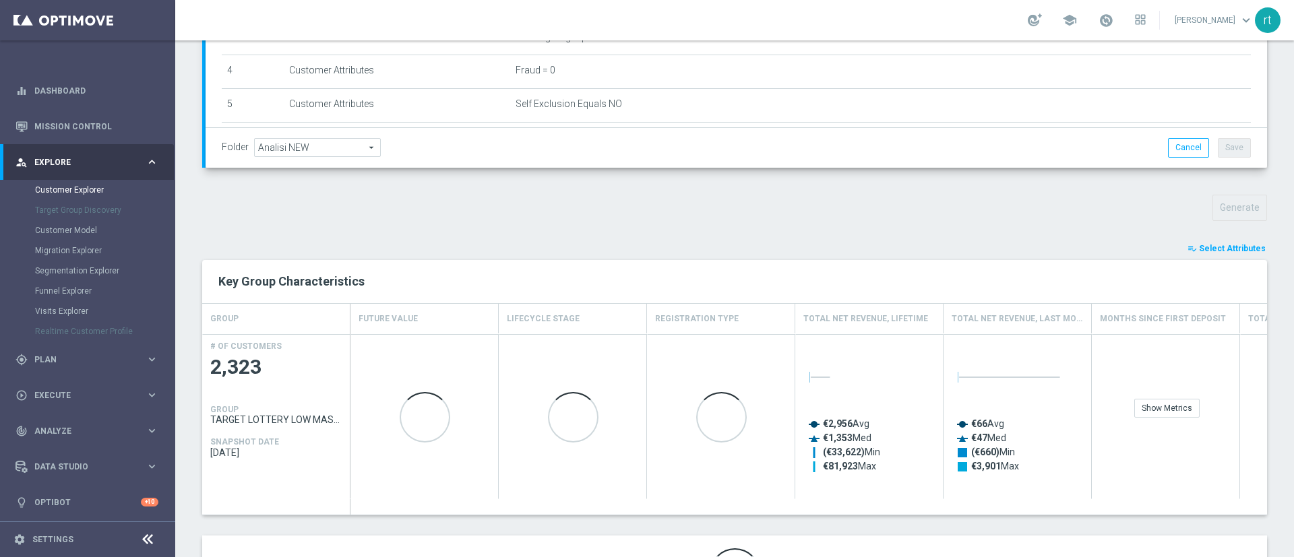
scroll to position [343, 0]
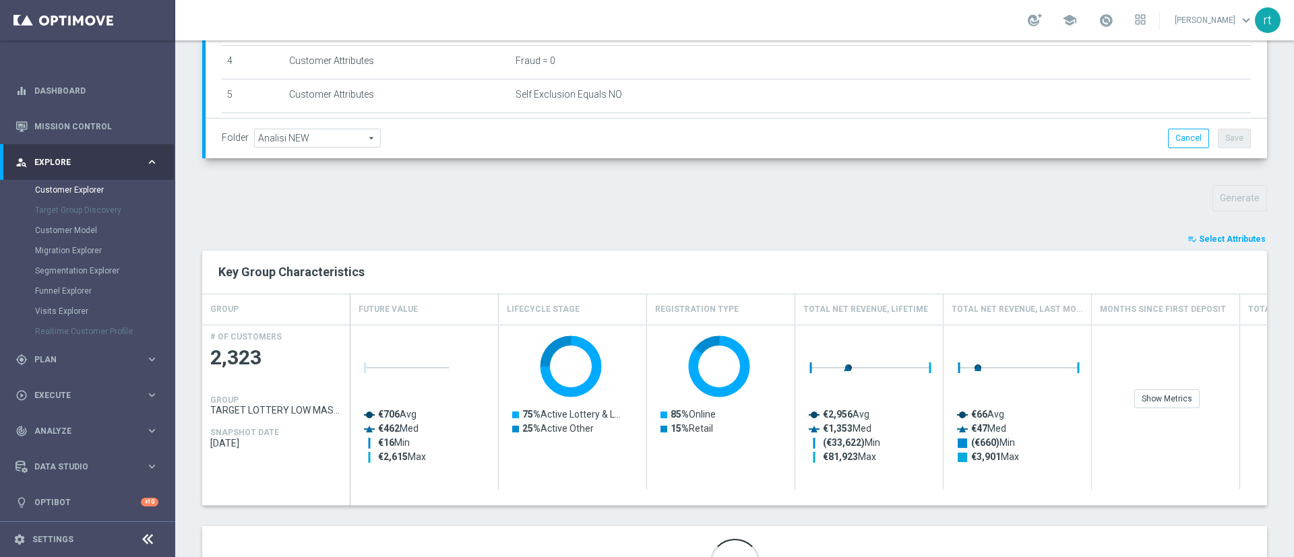
click at [1199, 234] on span "Select Attributes" at bounding box center [1232, 238] width 67 height 9
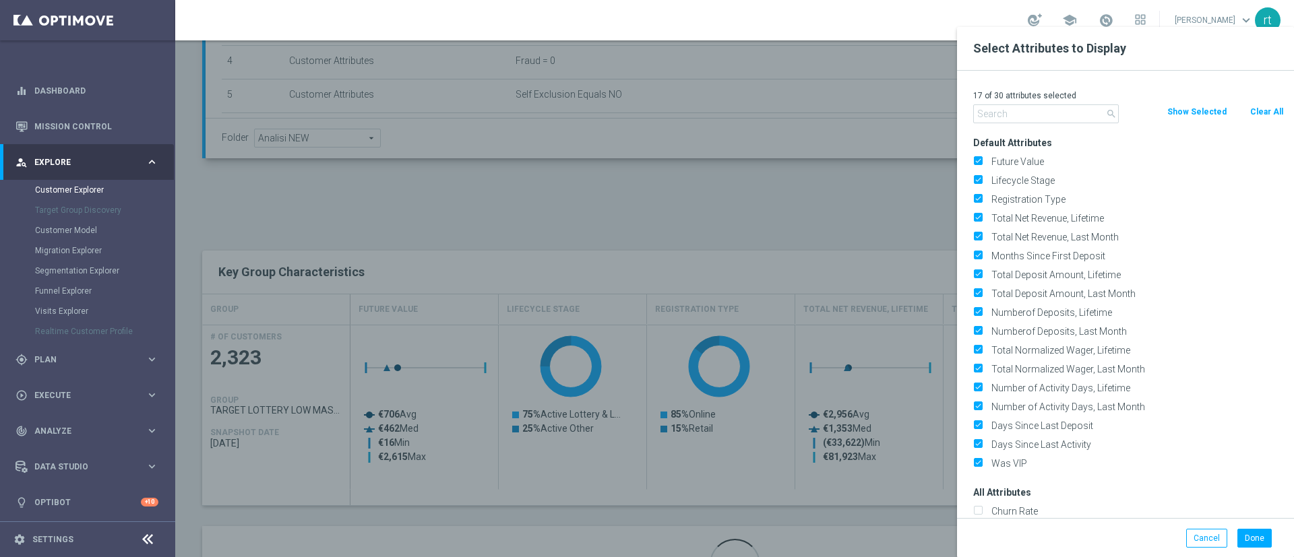
click at [1274, 104] on button "Clear All" at bounding box center [1266, 111] width 36 height 15
checkbox input "false"
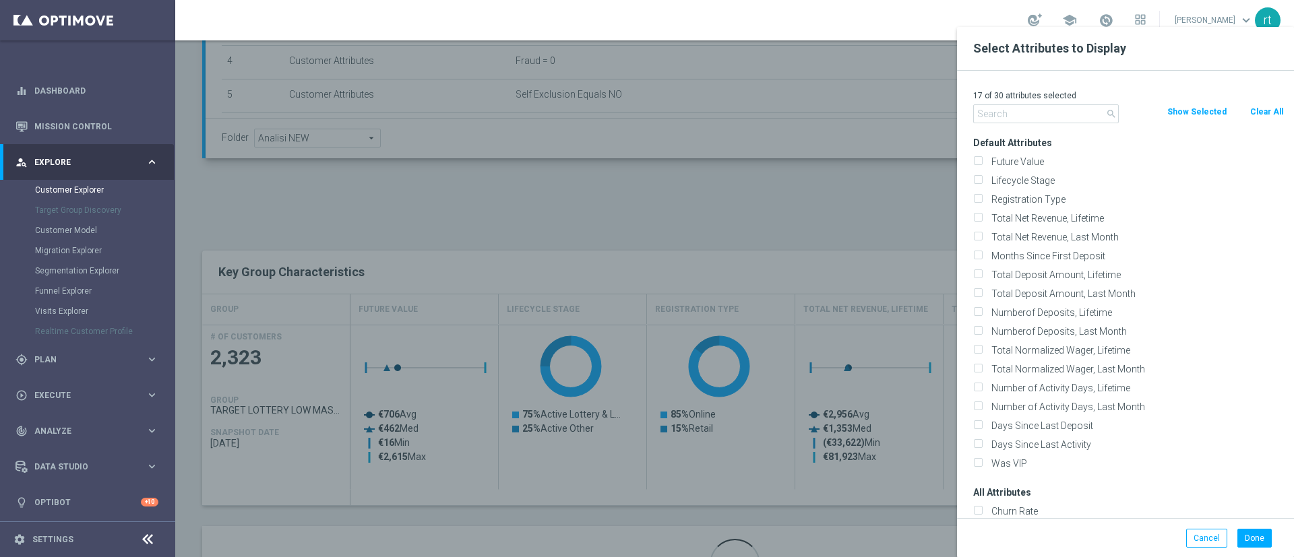
checkbox input "false"
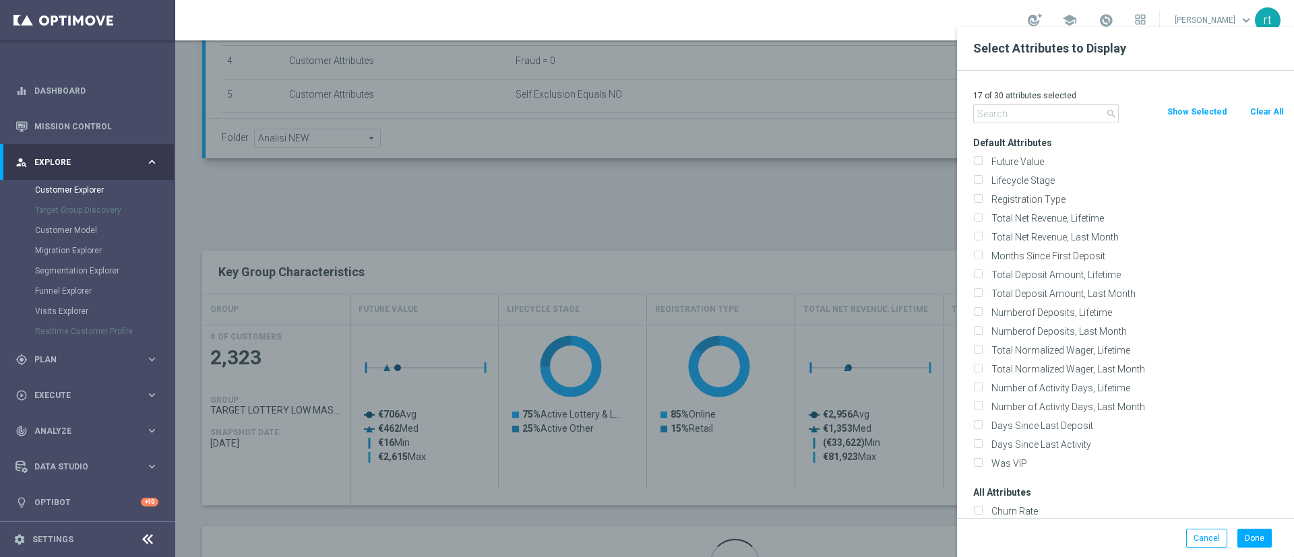
checkbox input "false"
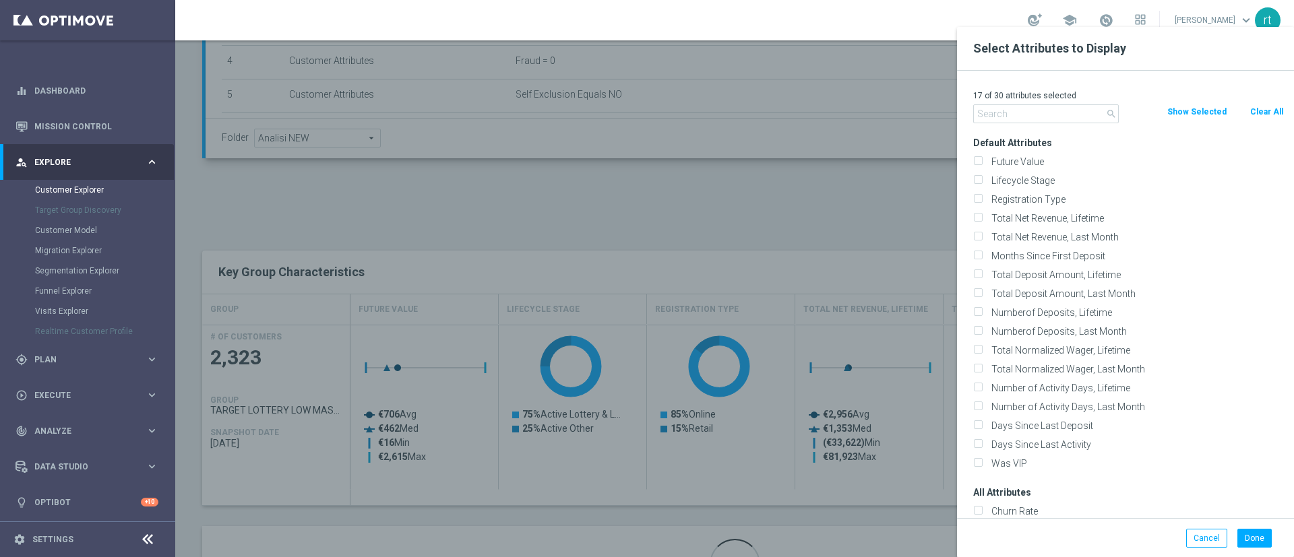
checkbox input "false"
click at [1037, 171] on div "Lifecycle Stage" at bounding box center [1128, 180] width 331 height 19
click at [1031, 174] on label "Lifecycle Stage" at bounding box center [1134, 180] width 297 height 12
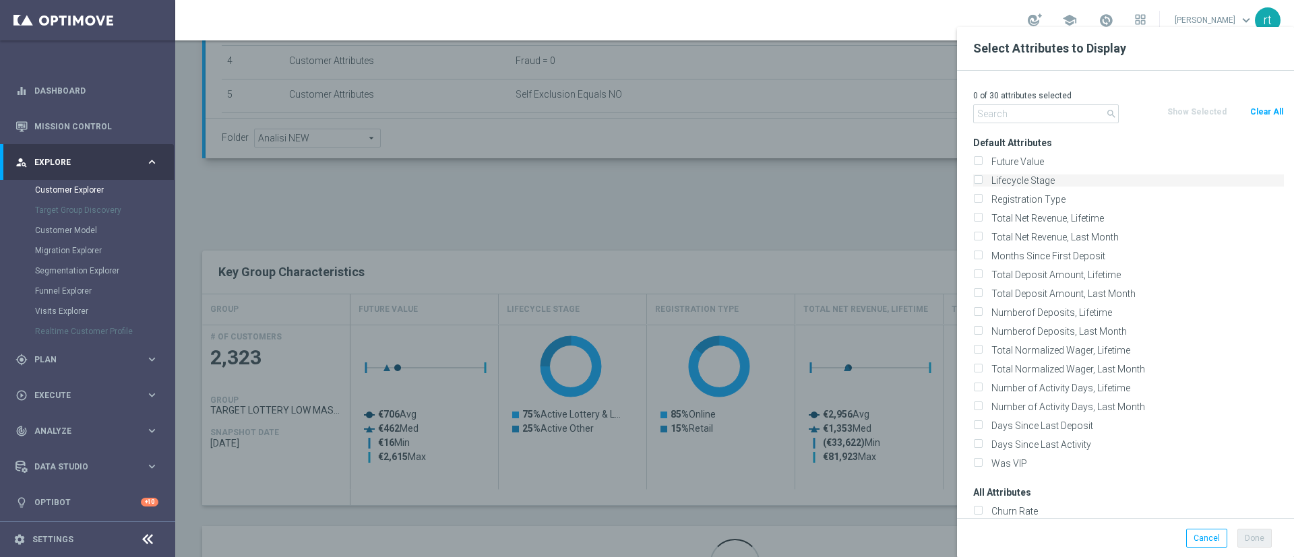
click at [982, 178] on input "Lifecycle Stage" at bounding box center [977, 182] width 9 height 9
checkbox input "true"
click at [1014, 111] on input "text" at bounding box center [1046, 113] width 146 height 19
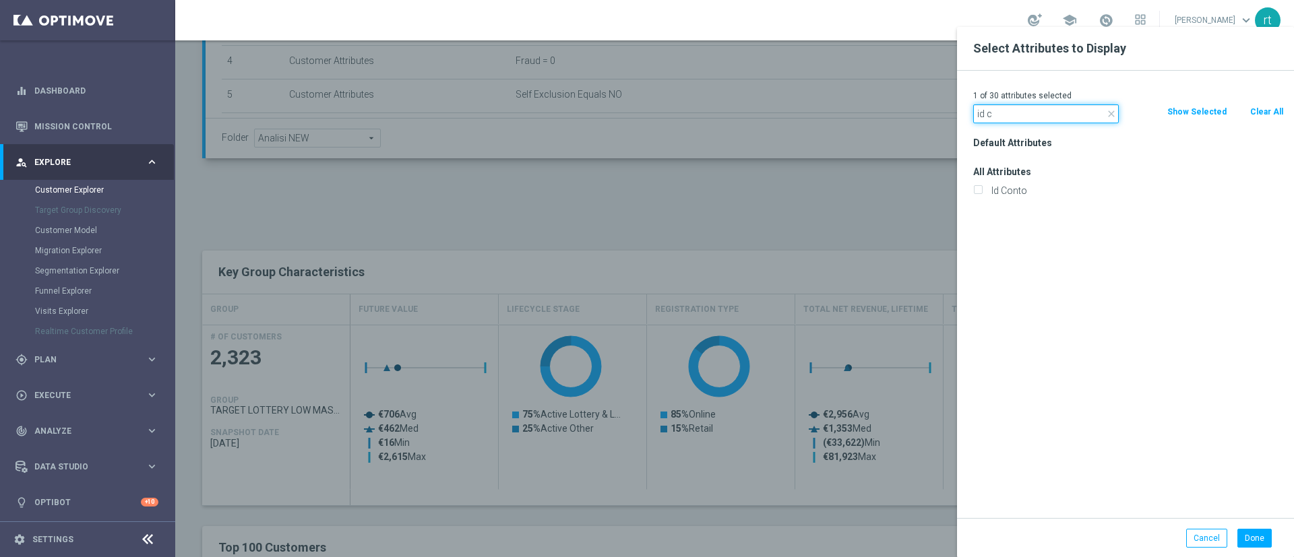
type input "id c"
click at [1009, 183] on div "Id Conto" at bounding box center [1128, 190] width 331 height 19
click at [1005, 187] on label "Id Conto" at bounding box center [1134, 191] width 297 height 12
click at [982, 188] on input "Id Conto" at bounding box center [977, 192] width 9 height 9
checkbox input "true"
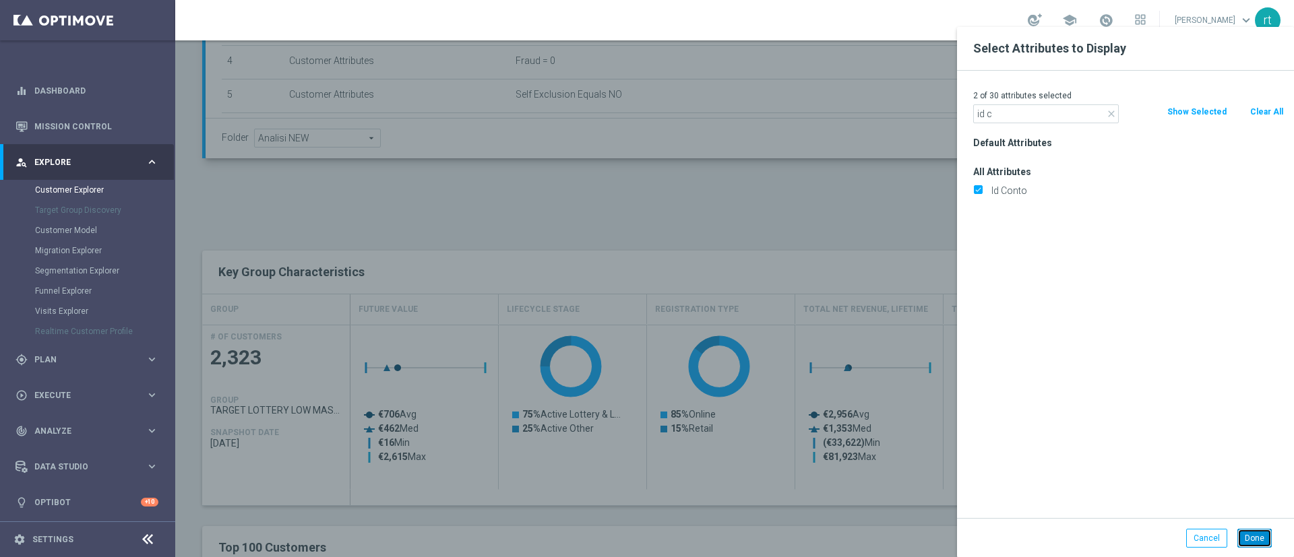
click at [1259, 540] on button "Done" at bounding box center [1254, 538] width 34 height 19
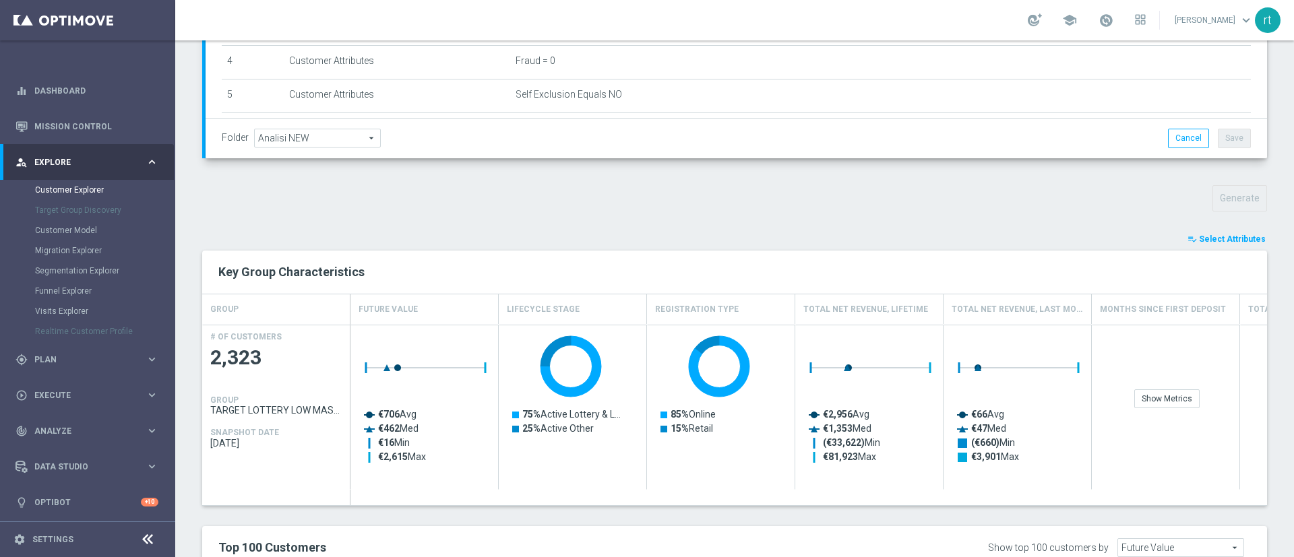
type input "Search"
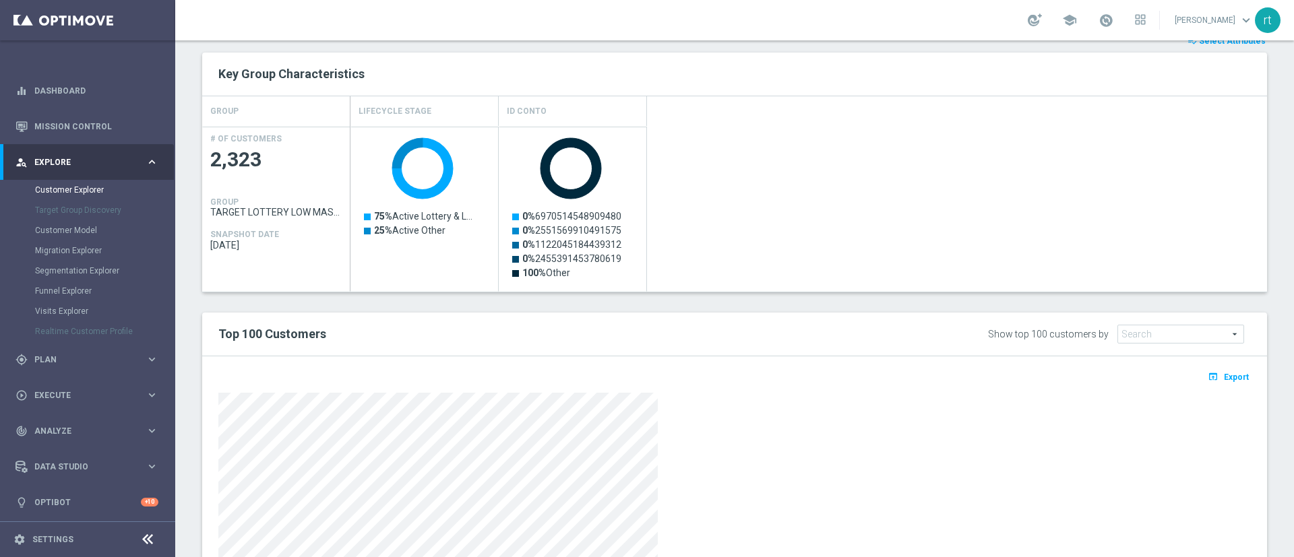
scroll to position [592, 0]
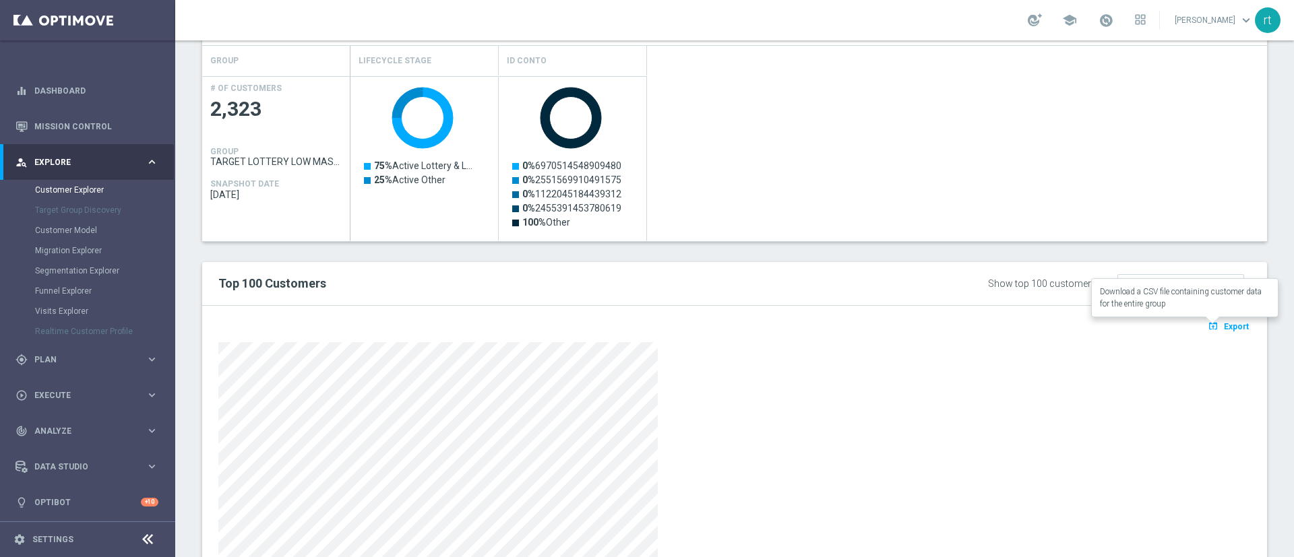
click at [1223, 324] on span "Export" at bounding box center [1235, 326] width 25 height 9
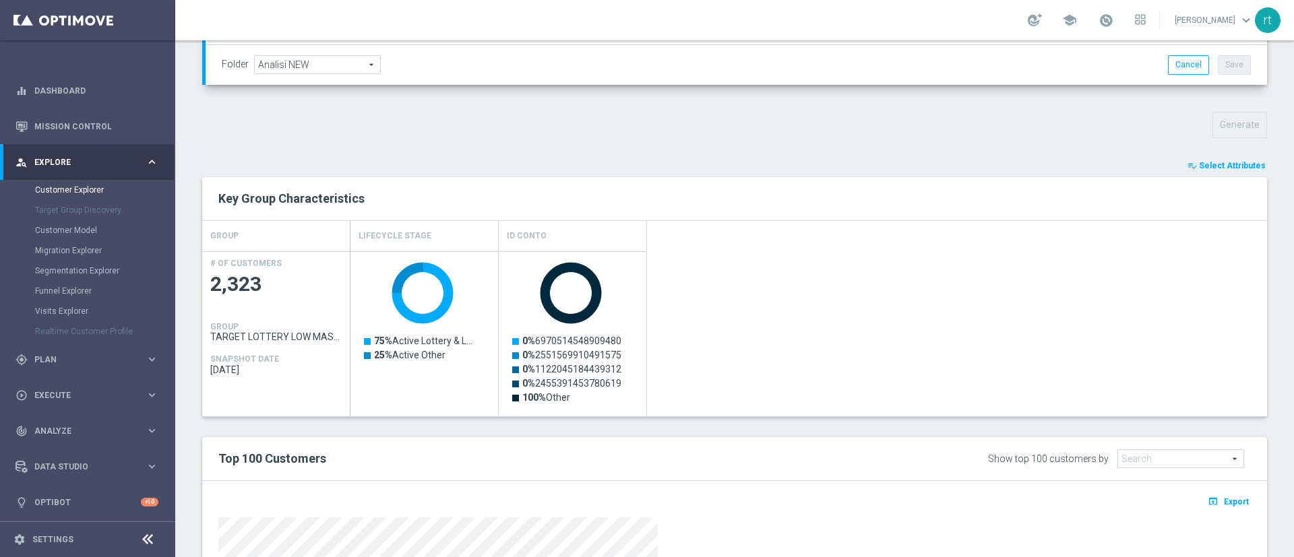
scroll to position [416, 0]
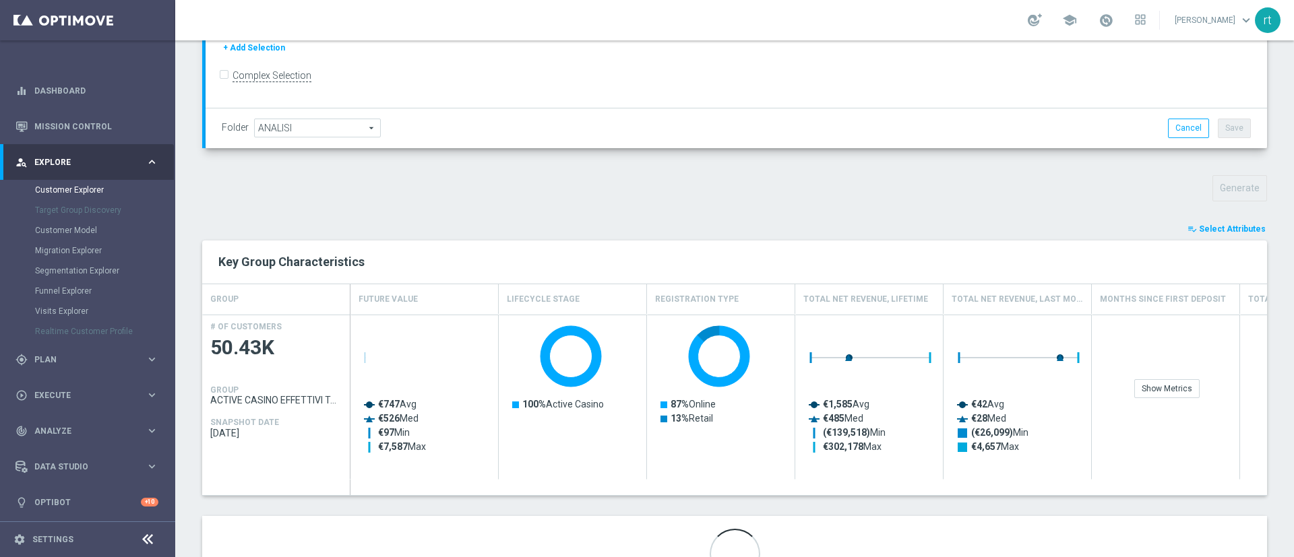
scroll to position [361, 0]
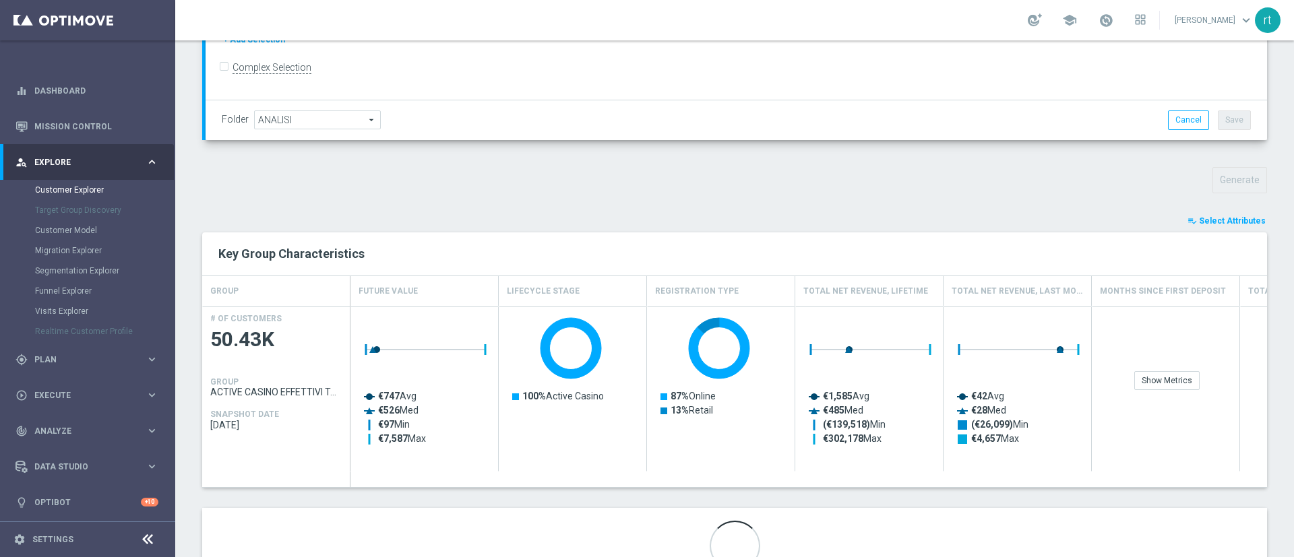
click at [1201, 216] on span "Select Attributes" at bounding box center [1232, 220] width 67 height 9
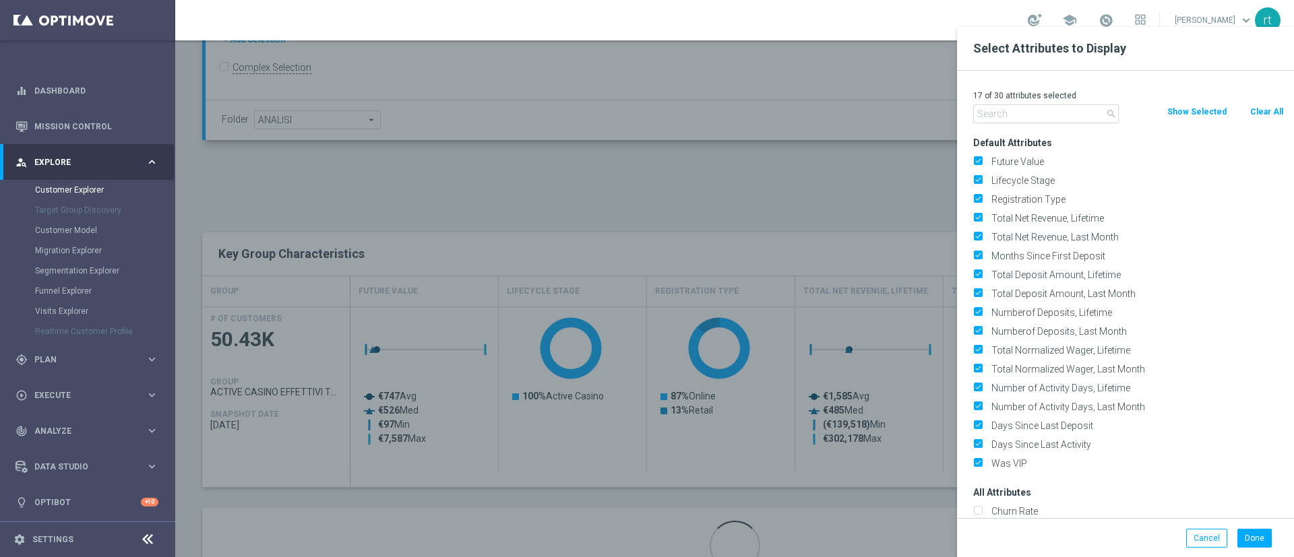
click at [1283, 112] on div "Clear All" at bounding box center [1265, 111] width 55 height 15
click at [1270, 115] on button "Clear All" at bounding box center [1266, 111] width 36 height 15
checkbox input "false"
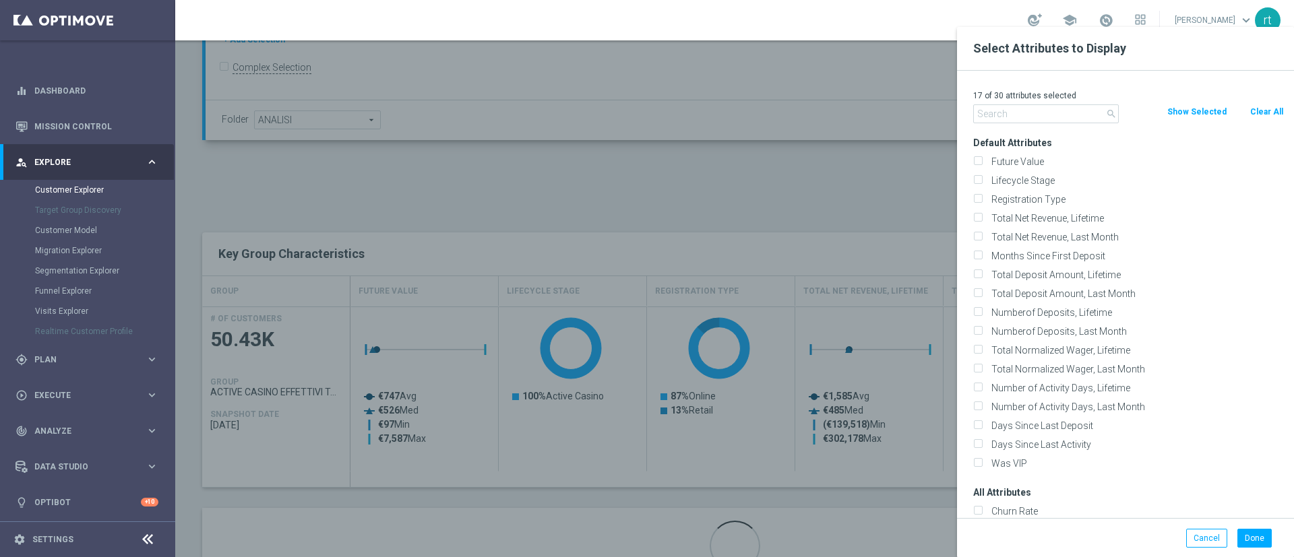
checkbox input "false"
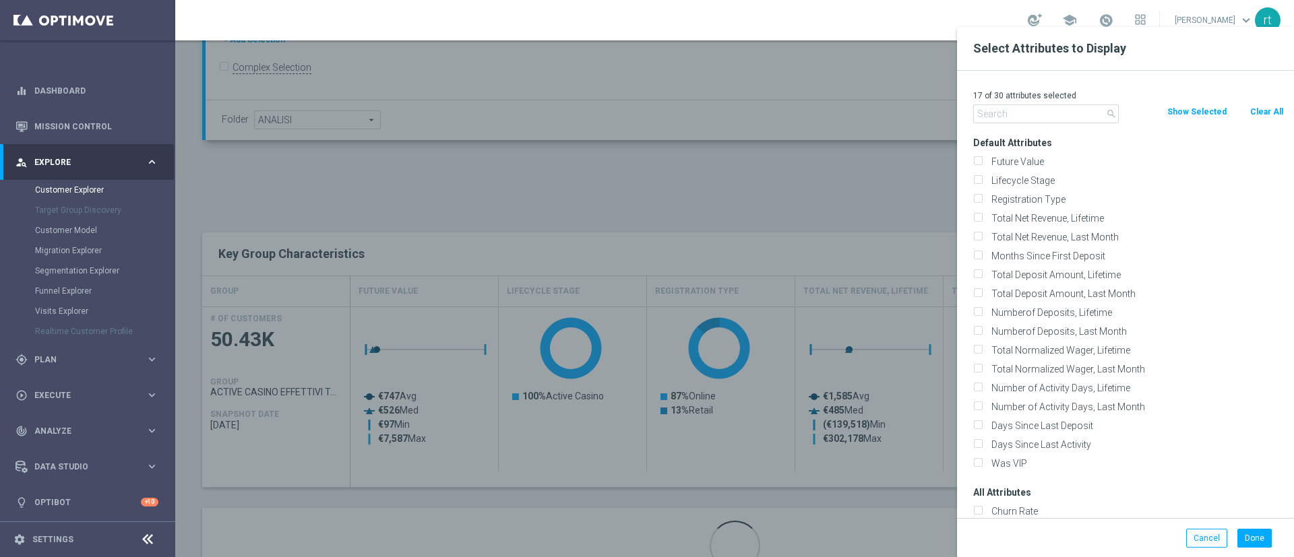
checkbox input "false"
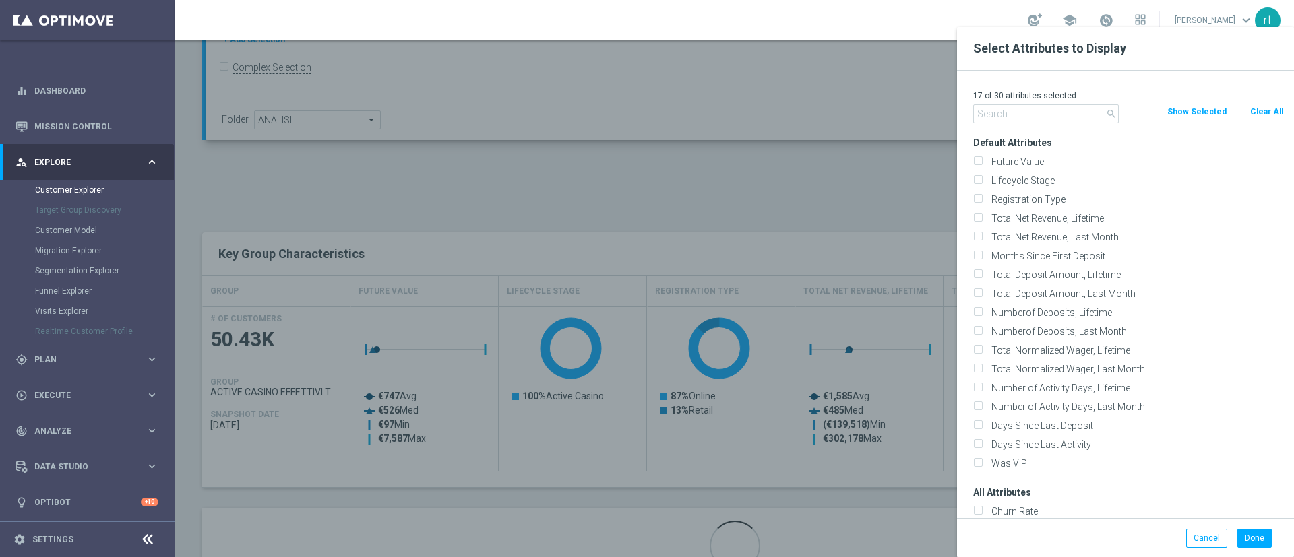
checkbox input "false"
click at [982, 185] on div "Lifecycle Stage" at bounding box center [1128, 180] width 311 height 12
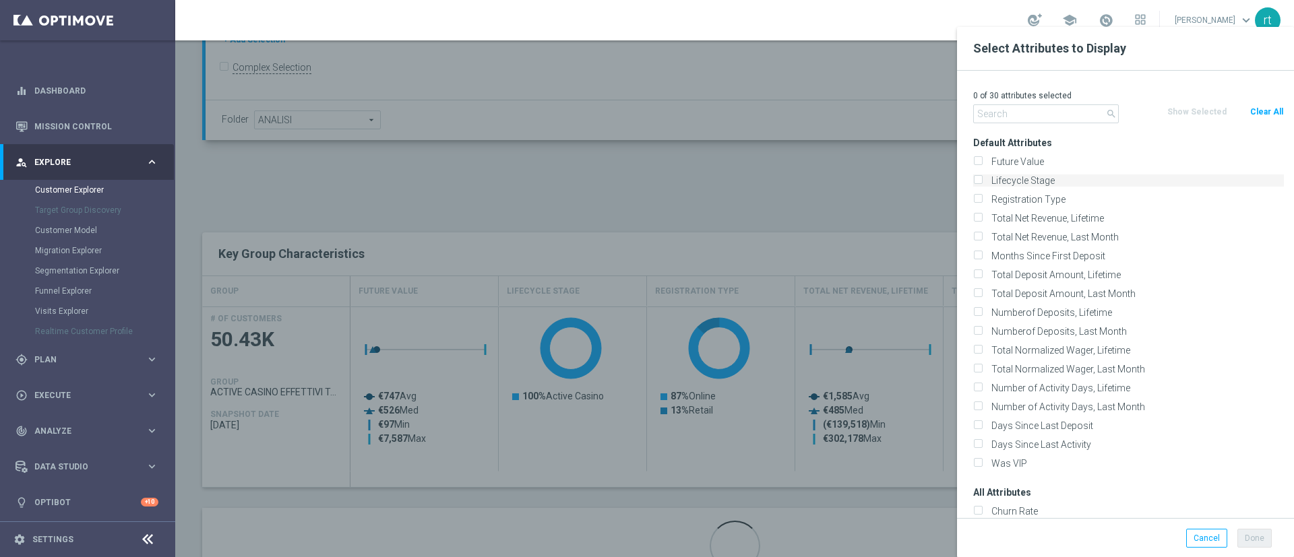
click at [984, 182] on div "Lifecycle Stage" at bounding box center [1128, 180] width 311 height 12
click at [980, 181] on input "Lifecycle Stage" at bounding box center [977, 182] width 9 height 9
checkbox input "true"
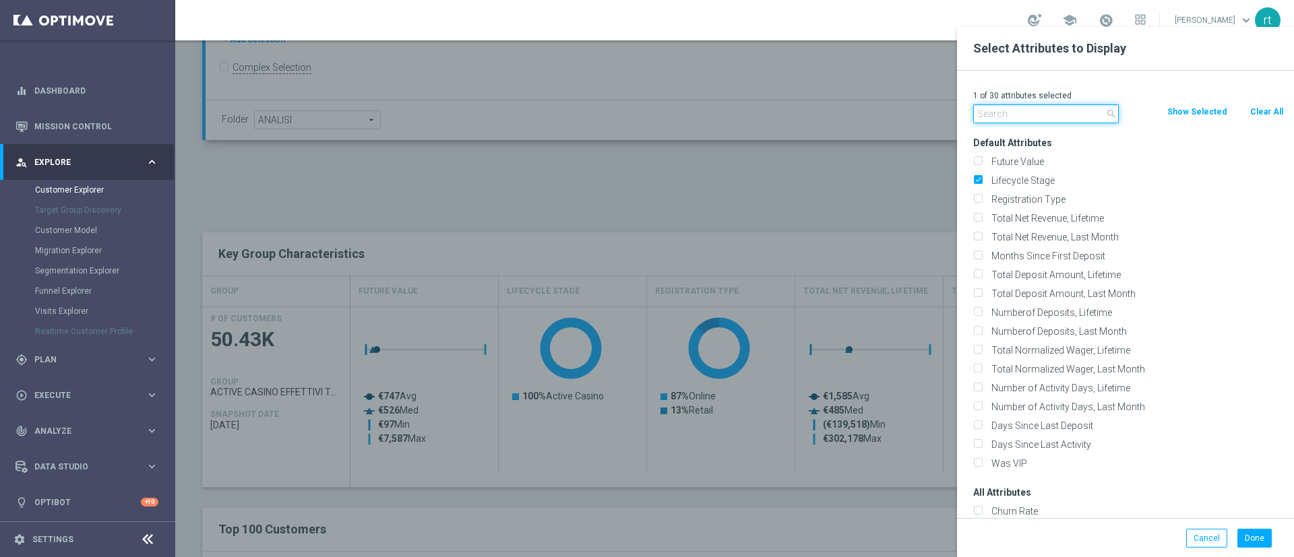
click at [1005, 120] on input "text" at bounding box center [1046, 113] width 146 height 19
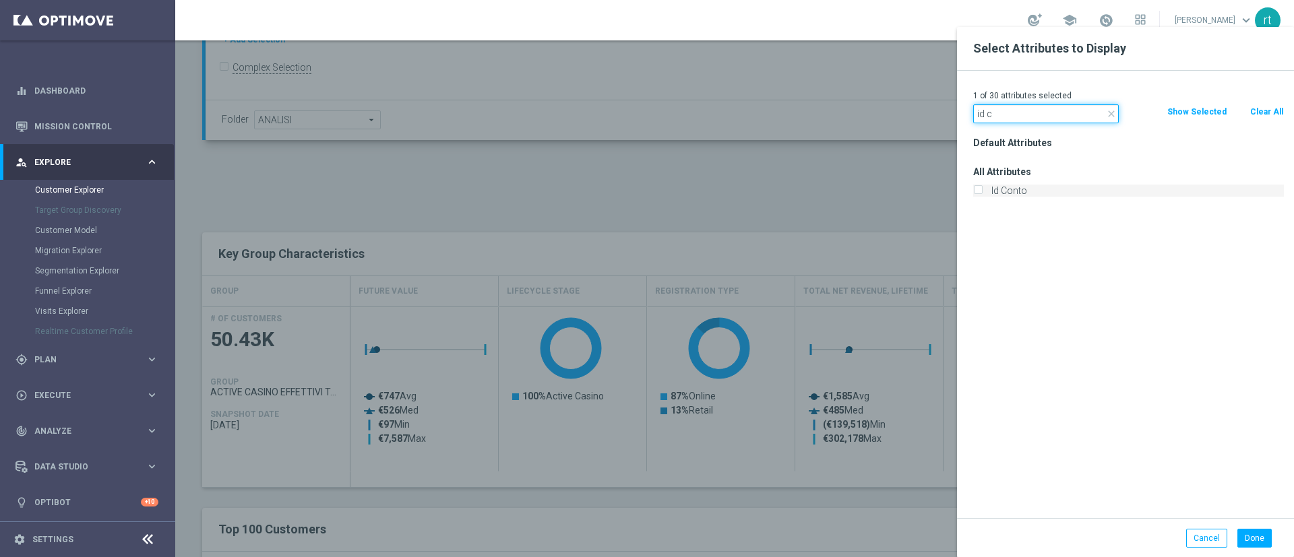
type input "id c"
click at [1007, 187] on label "Id Conto" at bounding box center [1134, 191] width 297 height 12
click at [982, 188] on input "Id Conto" at bounding box center [977, 192] width 9 height 9
checkbox input "true"
click at [1255, 528] on div "Done Cancel" at bounding box center [1125, 538] width 337 height 40
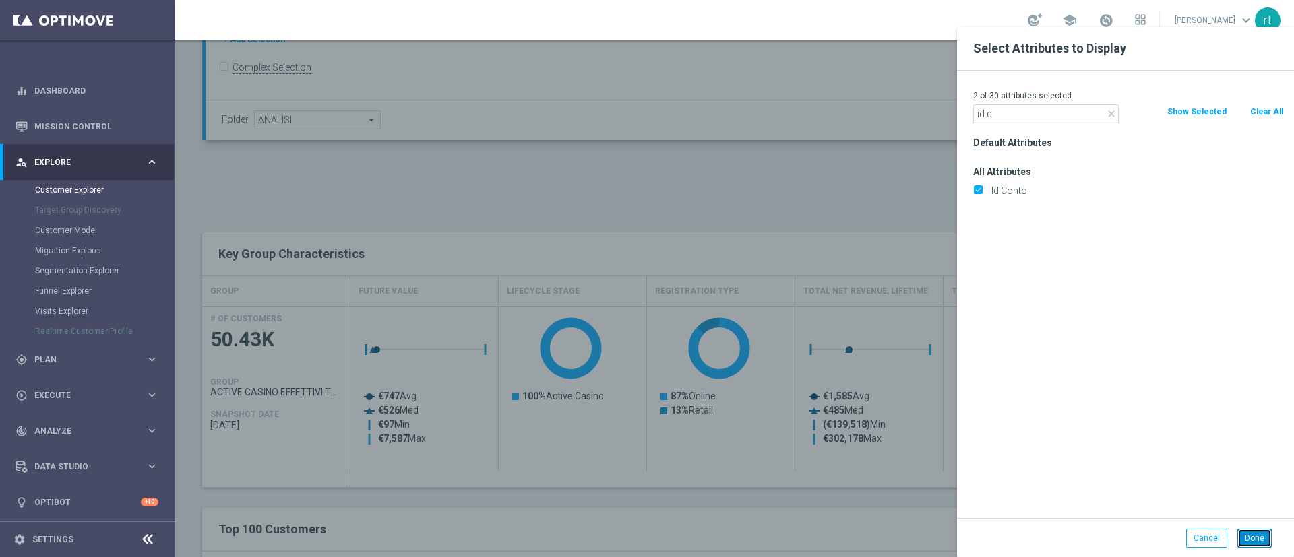
click at [1254, 530] on button "Done" at bounding box center [1254, 538] width 34 height 19
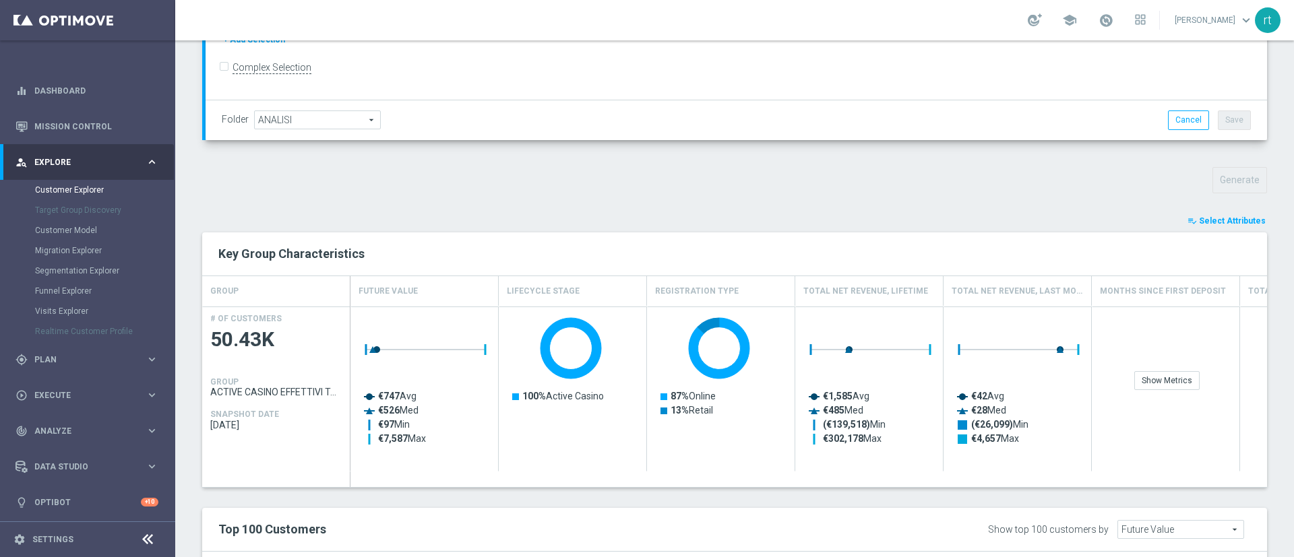
type input "Search"
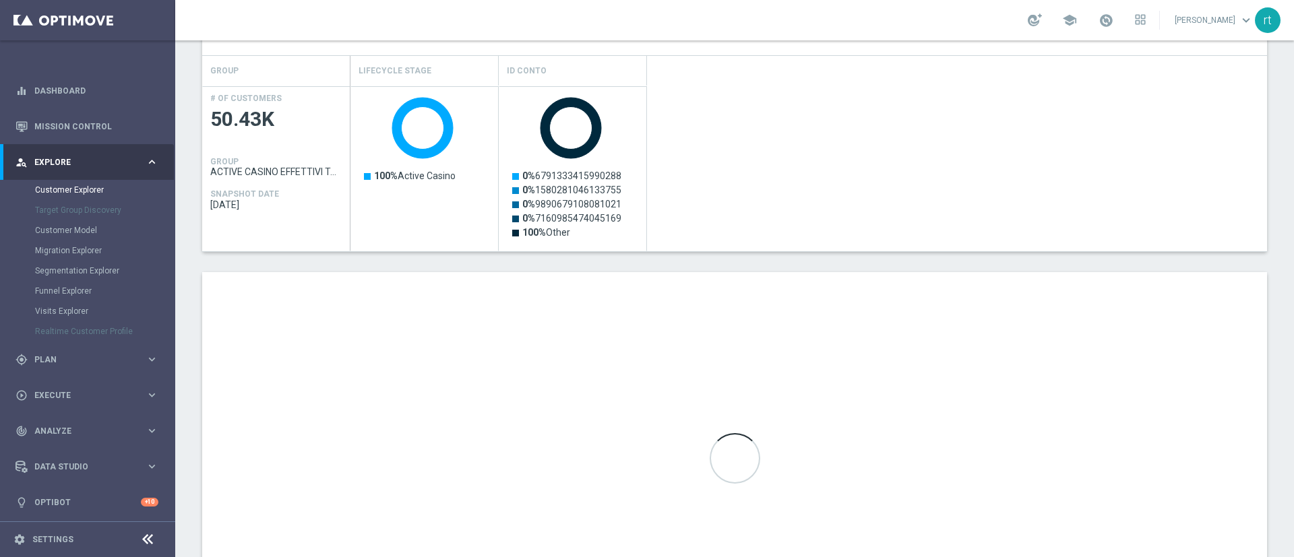
scroll to position [582, 0]
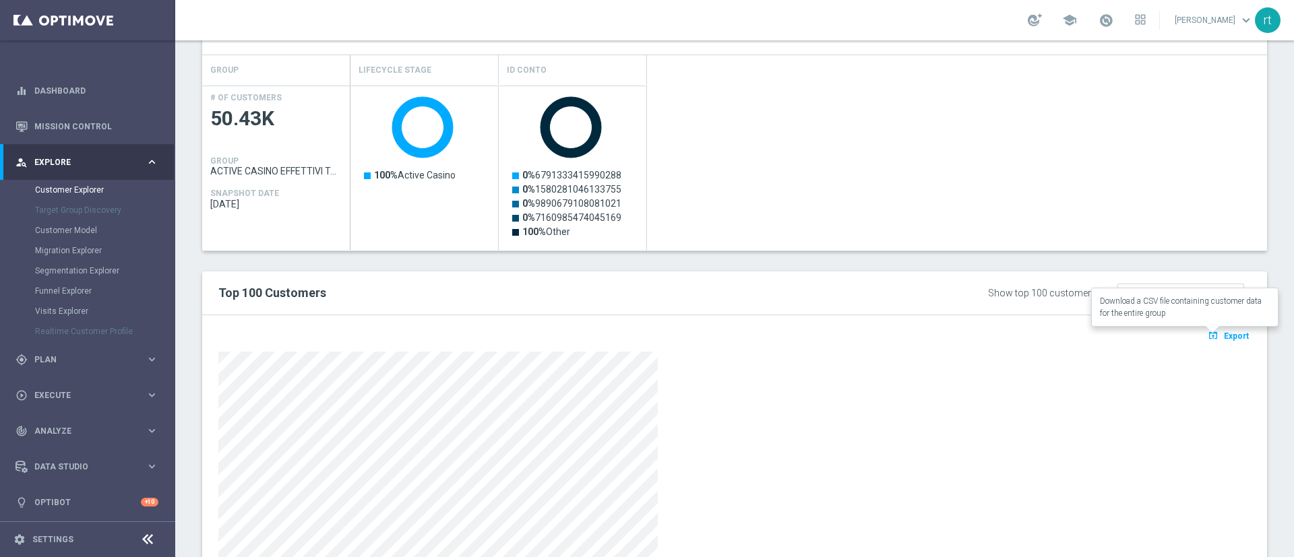
click at [1223, 338] on span "Export" at bounding box center [1235, 335] width 25 height 9
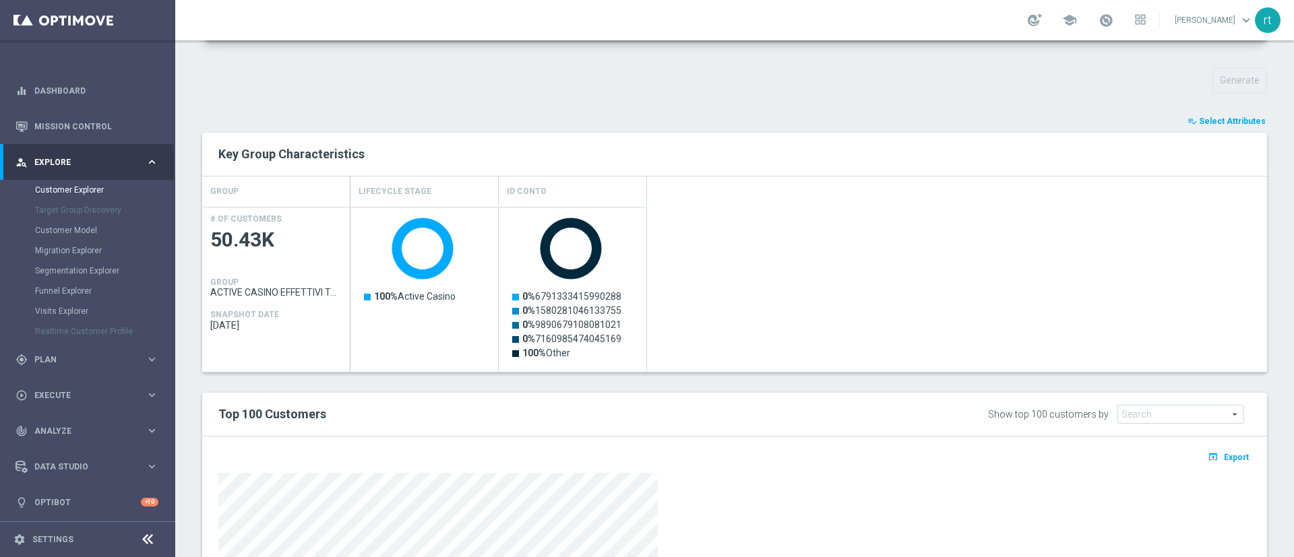
scroll to position [456, 0]
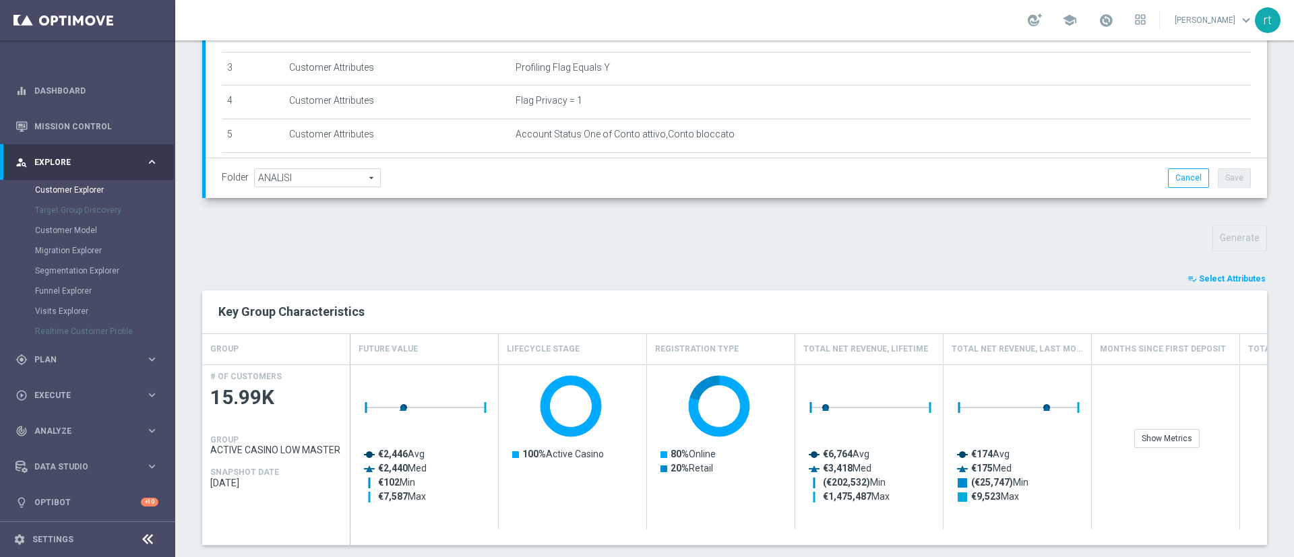
scroll to position [304, 0]
click at [1201, 282] on span "Select Attributes" at bounding box center [1232, 278] width 67 height 9
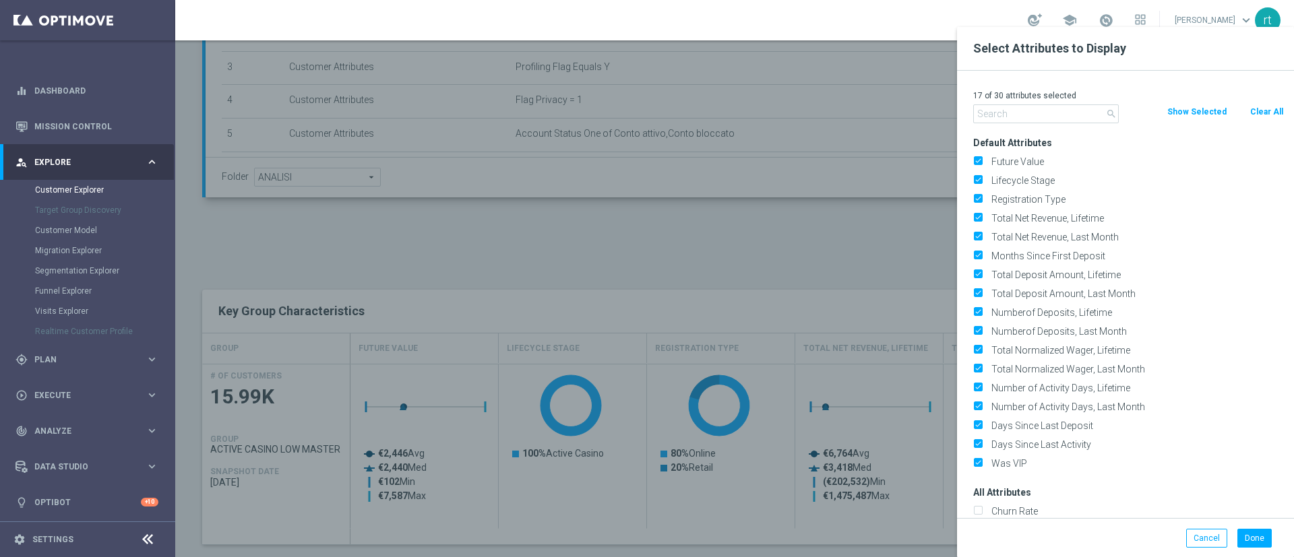
click at [1261, 113] on button "Clear All" at bounding box center [1266, 111] width 36 height 15
checkbox input "false"
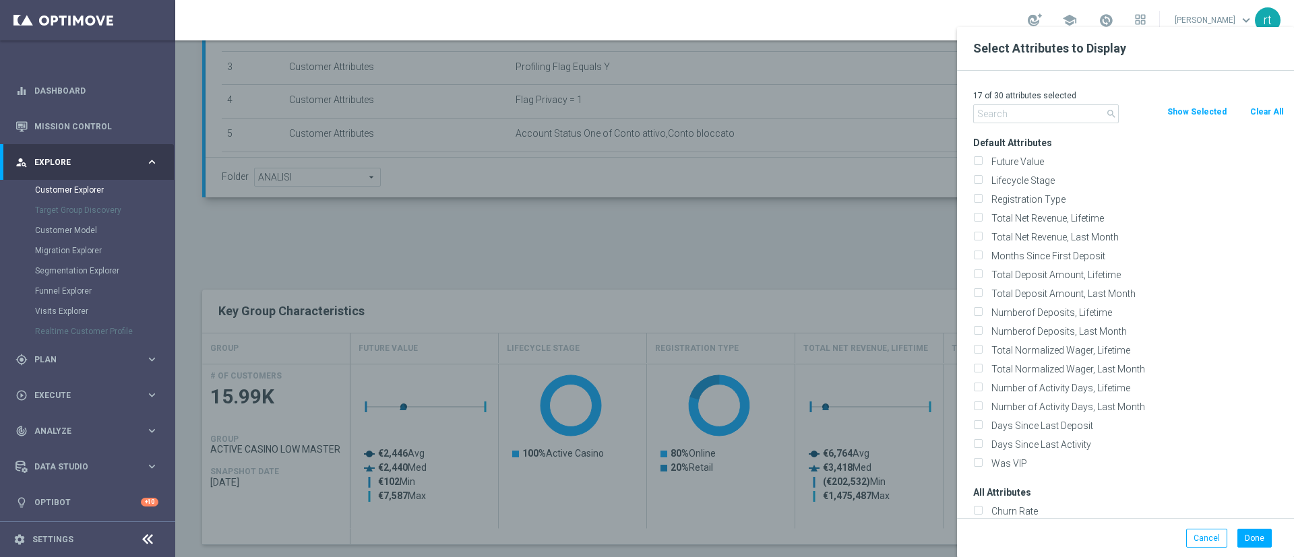
checkbox input "false"
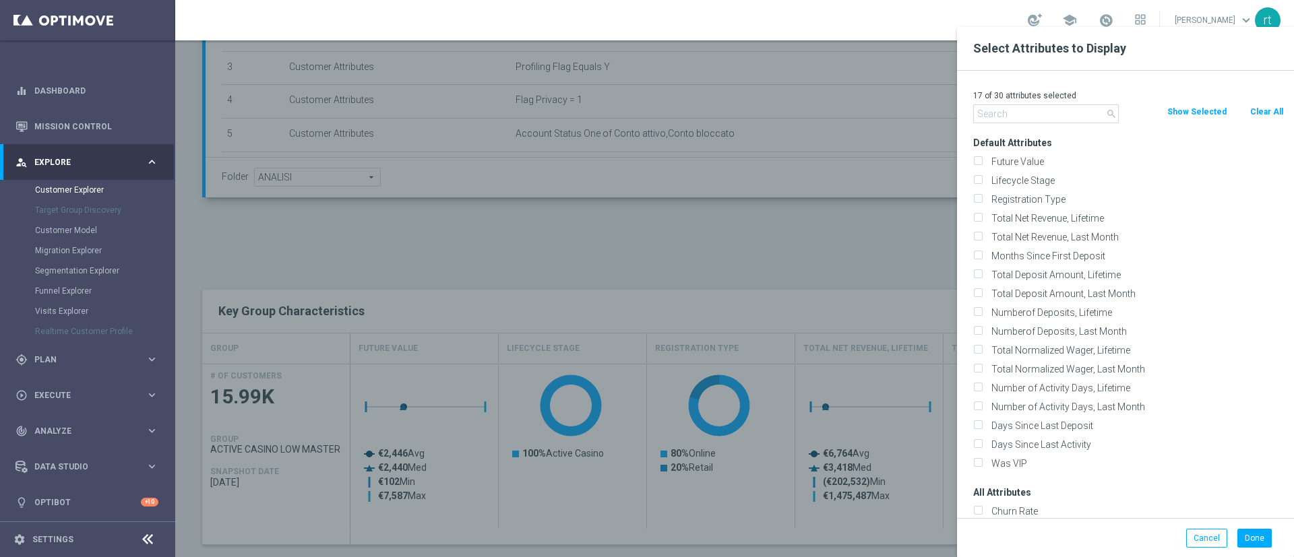
checkbox input "false"
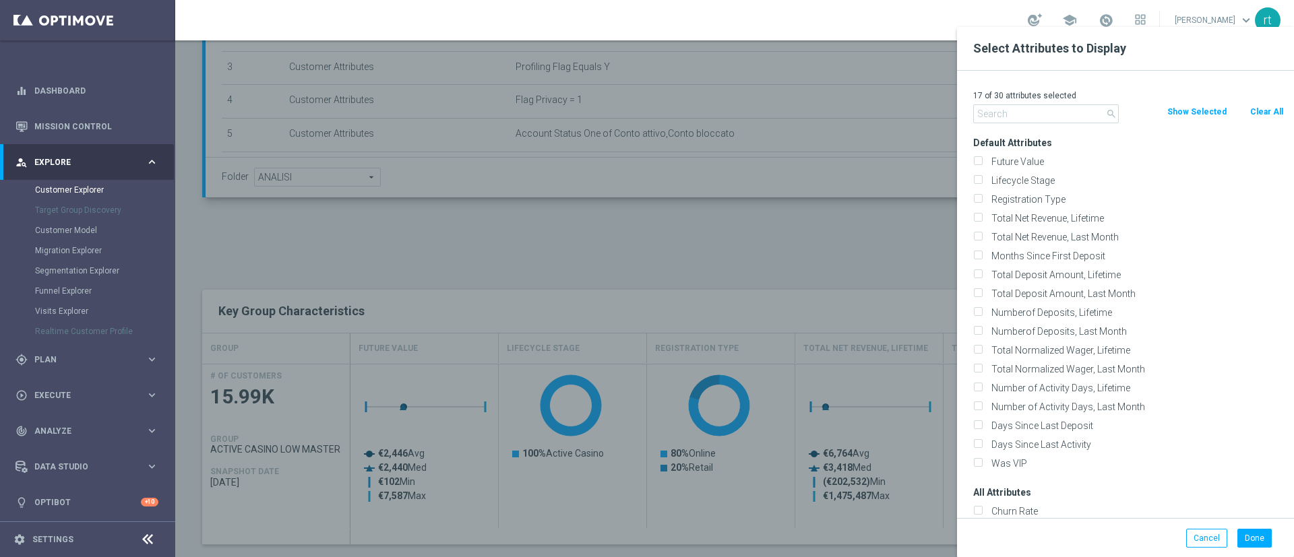
checkbox input "false"
click at [1014, 180] on label "Lifecycle Stage" at bounding box center [1134, 180] width 297 height 12
click at [982, 180] on input "Lifecycle Stage" at bounding box center [977, 182] width 9 height 9
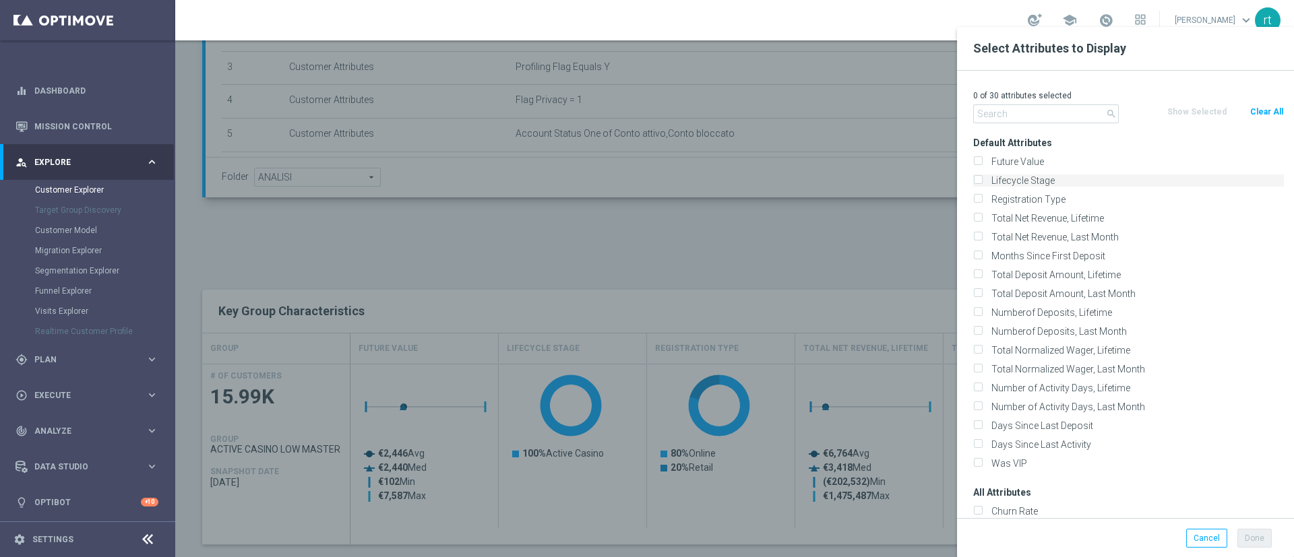
checkbox input "true"
click at [1002, 112] on input "text" at bounding box center [1046, 113] width 146 height 19
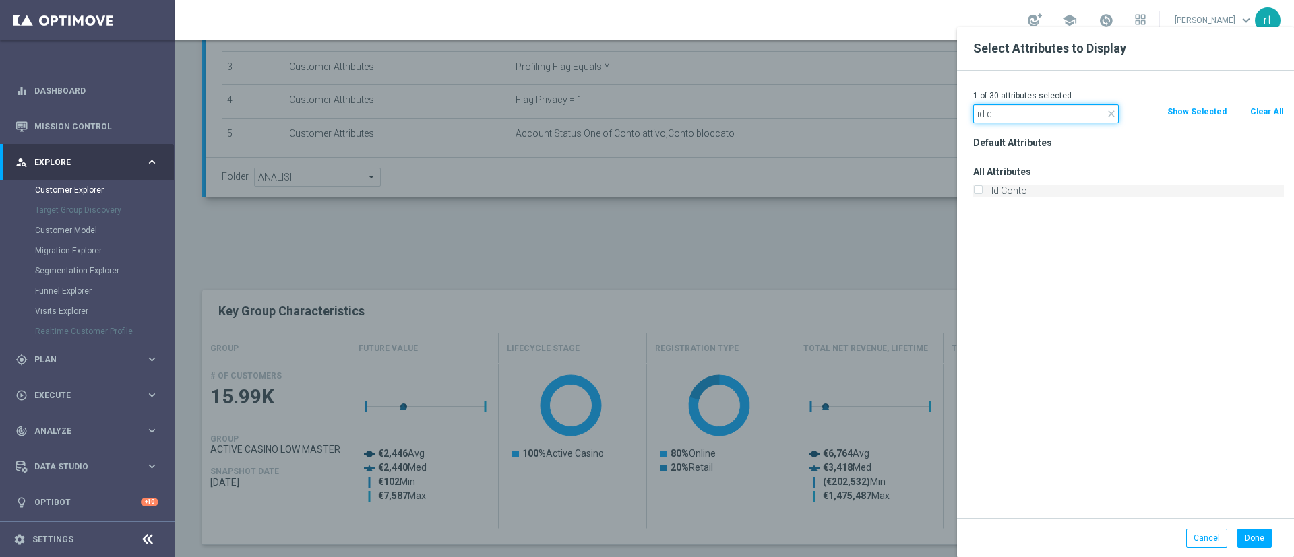
type input "id c"
click at [1005, 185] on label "Id Conto" at bounding box center [1134, 191] width 297 height 12
click at [982, 188] on input "Id Conto" at bounding box center [977, 192] width 9 height 9
checkbox input "true"
click at [1260, 529] on button "Done" at bounding box center [1254, 538] width 34 height 19
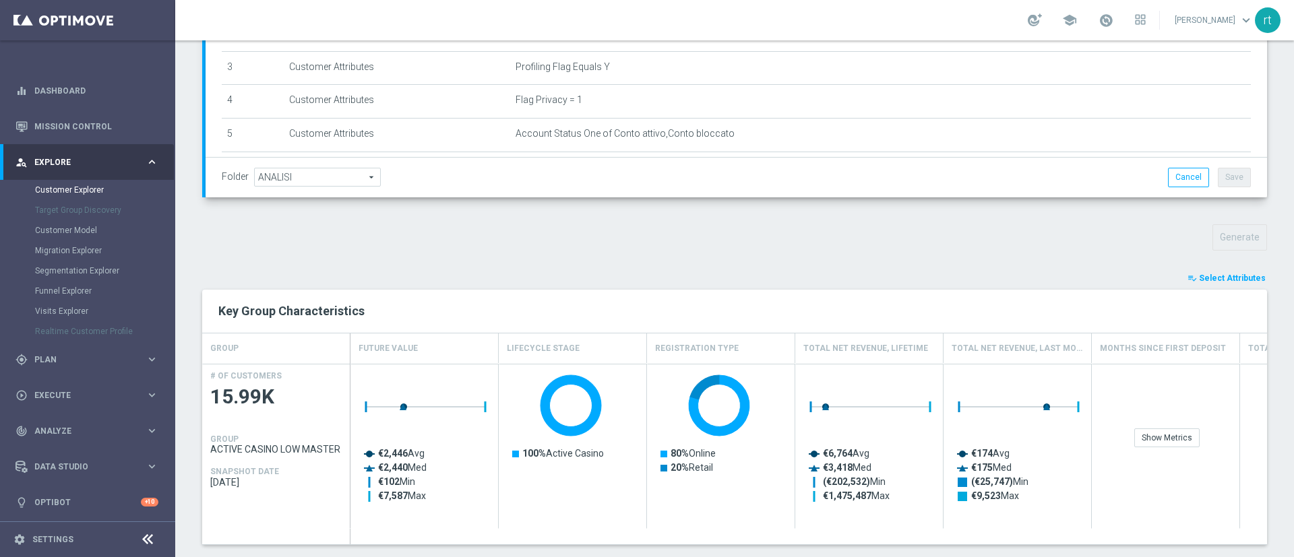
type input "Search"
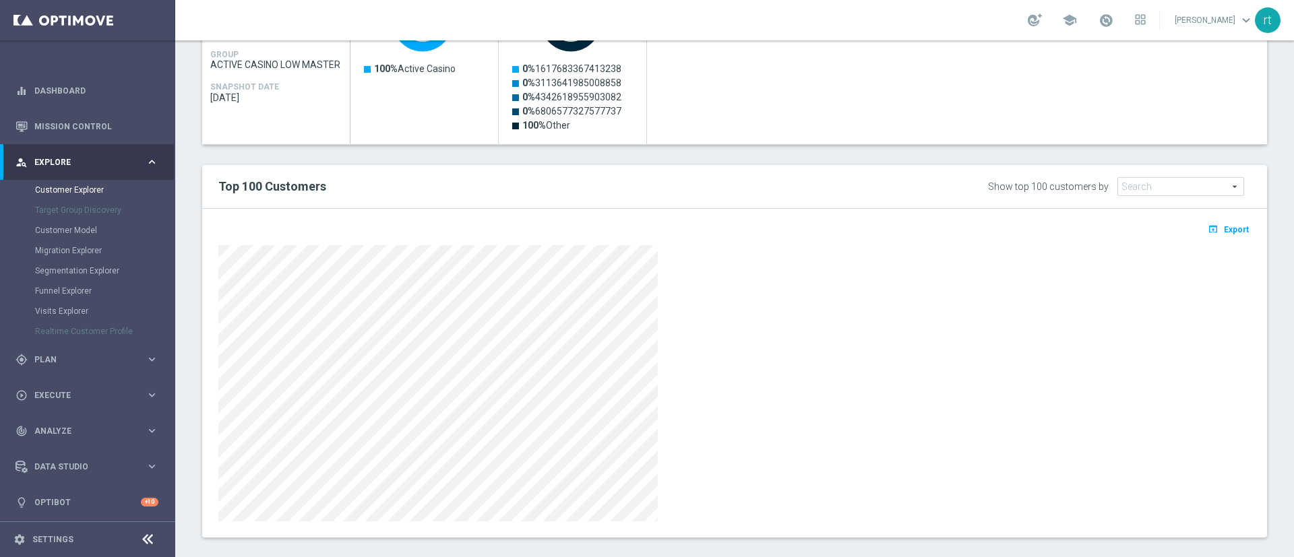
scroll to position [703, 0]
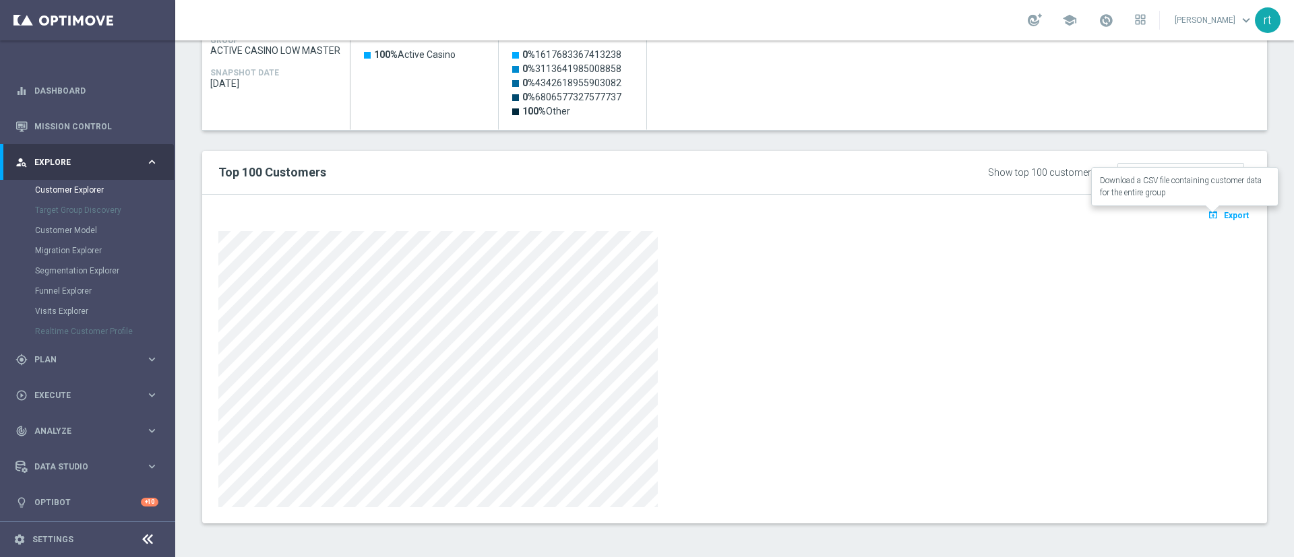
click at [1207, 210] on icon "open_in_browser" at bounding box center [1214, 215] width 14 height 11
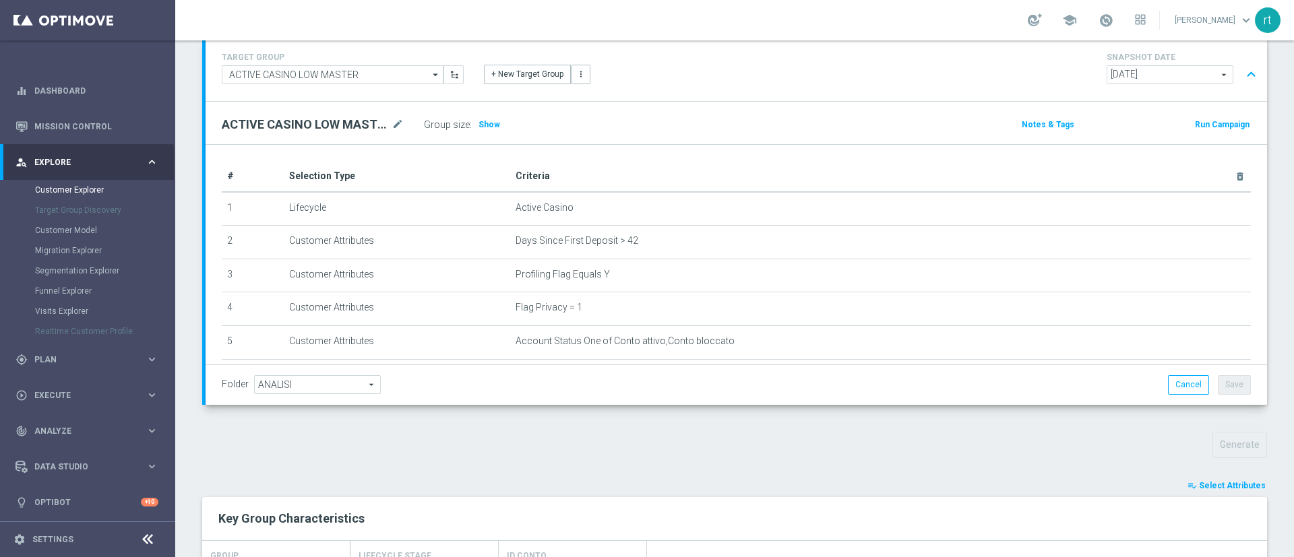
scroll to position [0, 0]
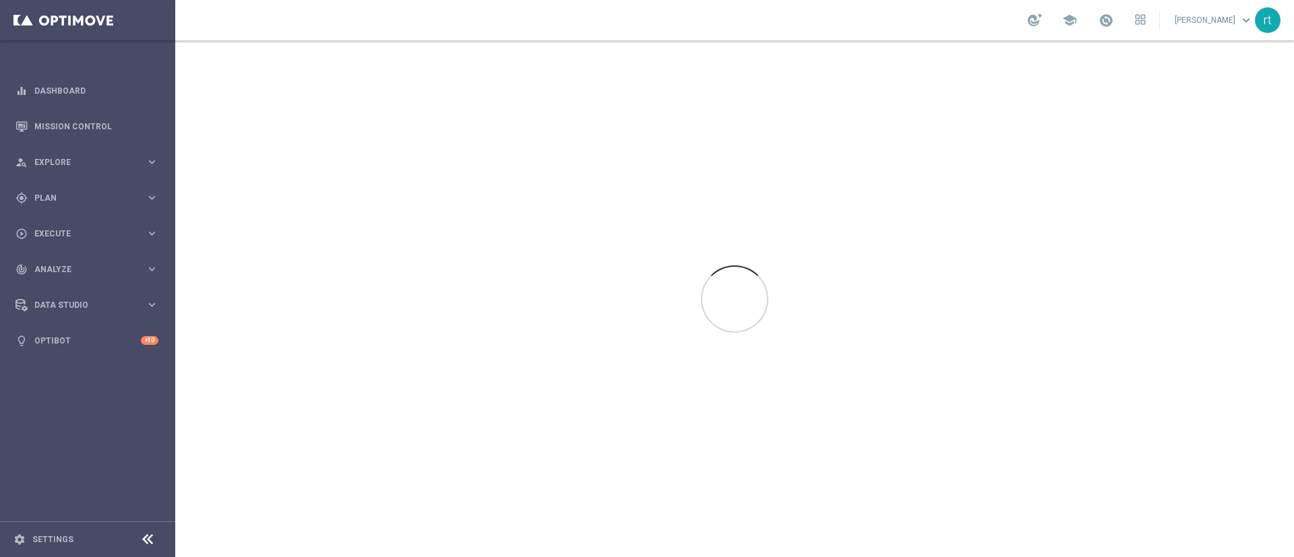
click at [642, 6] on div "school [PERSON_NAME] keyboard_arrow_down rt" at bounding box center [734, 20] width 1118 height 40
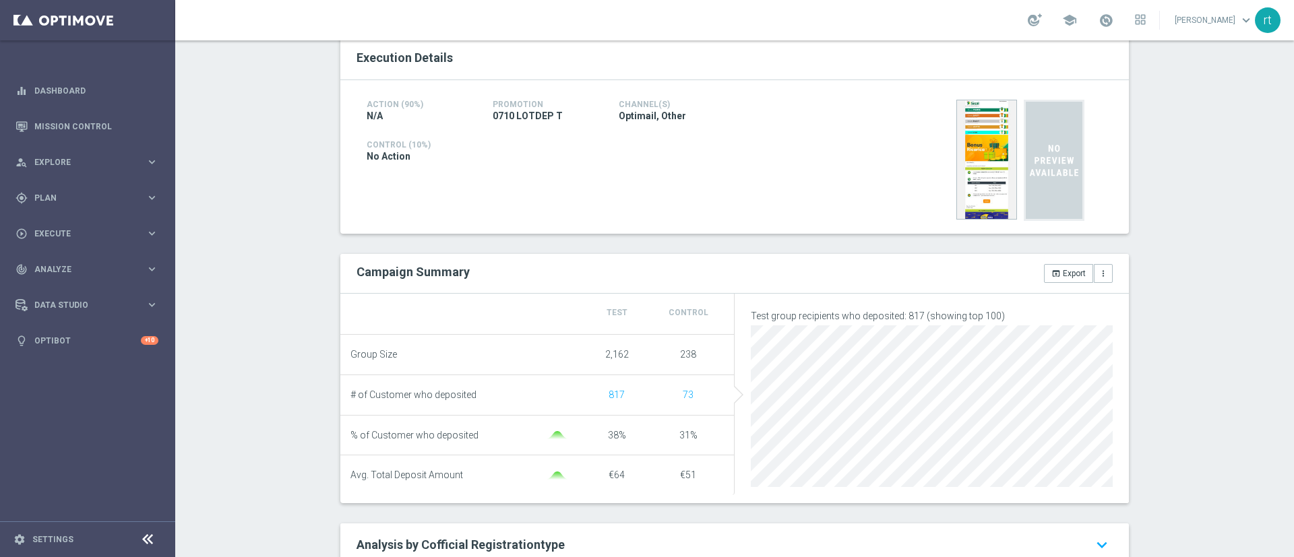
scroll to position [252, 0]
